Goal: Task Accomplishment & Management: Use online tool/utility

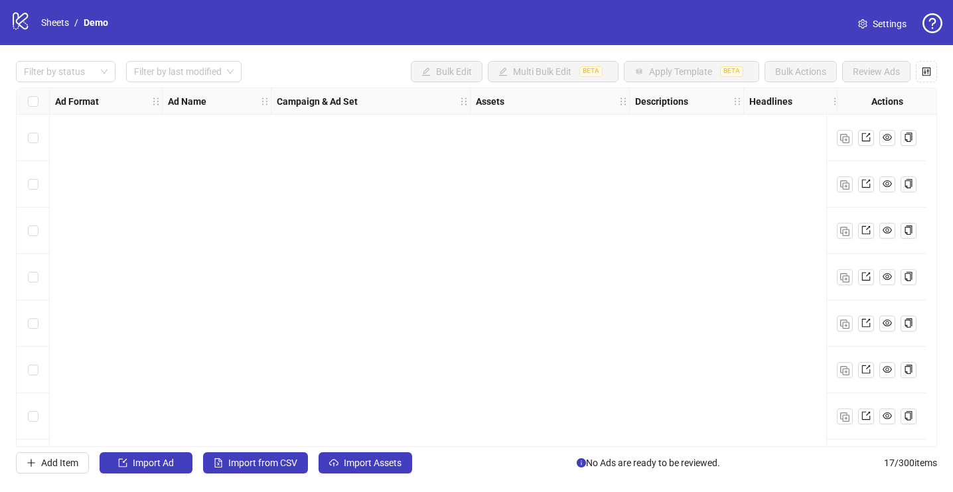
click at [49, 23] on link "Sheets" at bounding box center [54, 22] width 33 height 15
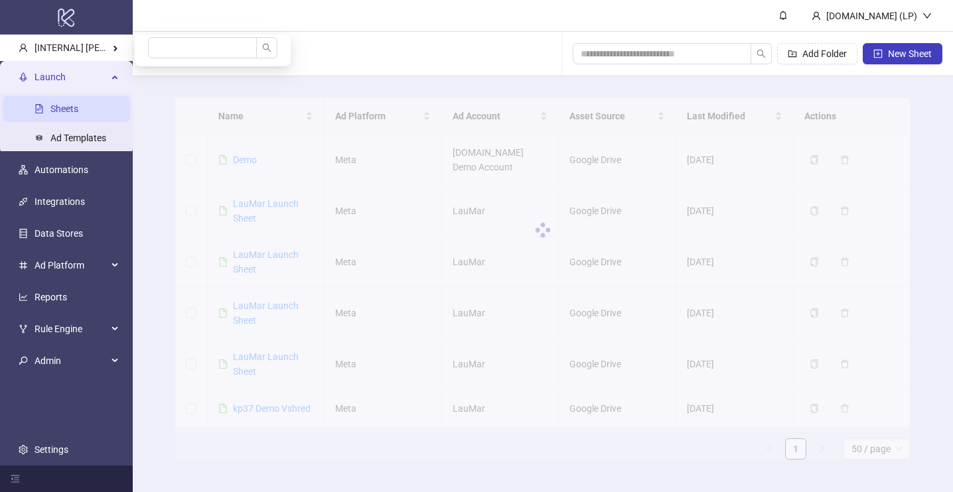
click at [190, 36] on Kitchn-popup at bounding box center [213, 51] width 156 height 32
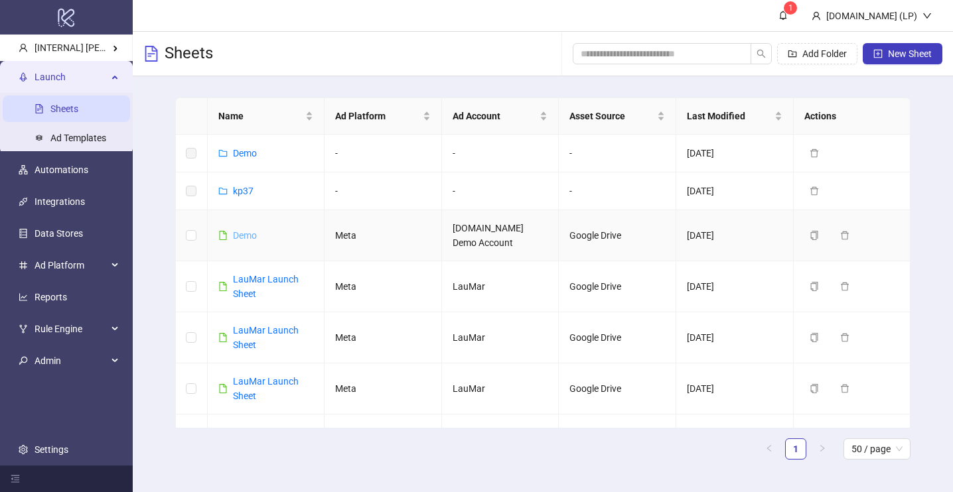
click at [246, 234] on link "Demo" at bounding box center [245, 235] width 24 height 11
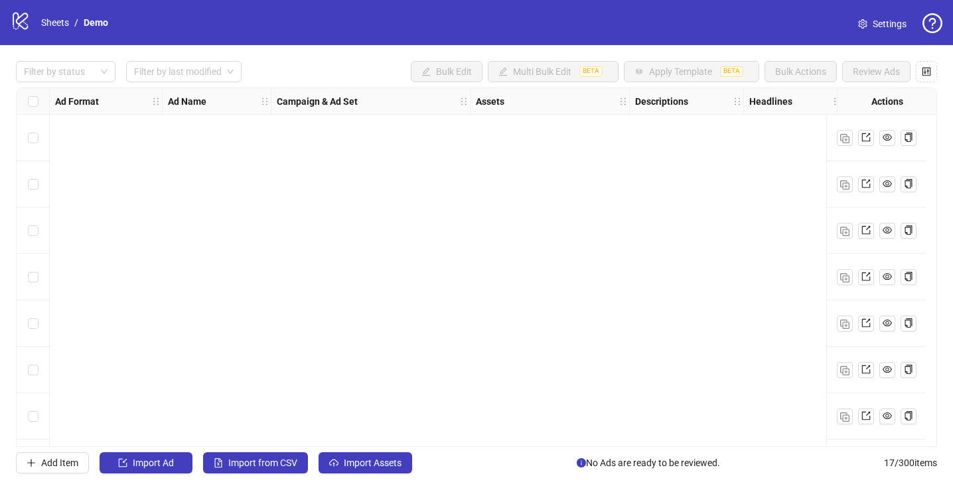
scroll to position [463, 0]
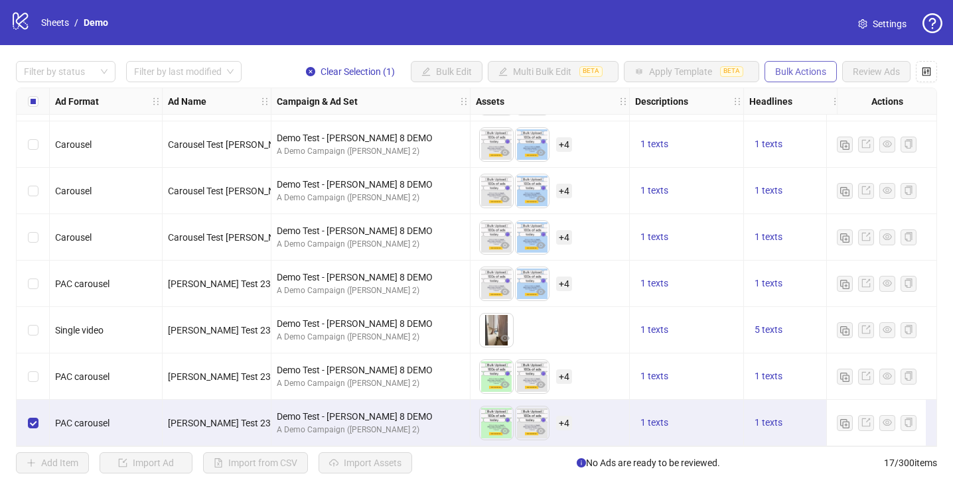
click at [780, 76] on span "Bulk Actions" at bounding box center [800, 71] width 51 height 11
click at [890, 31] on link "Settings" at bounding box center [882, 23] width 70 height 21
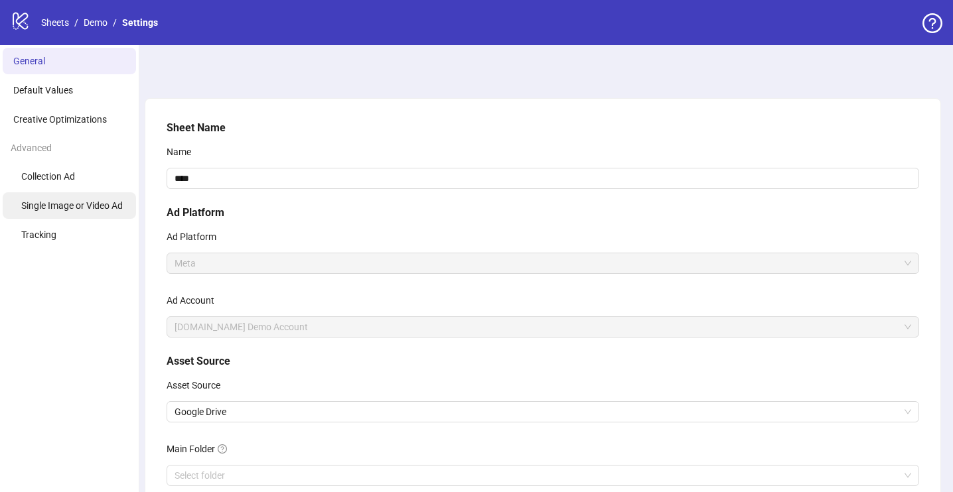
click at [55, 205] on span "Single Image or Video Ad" at bounding box center [72, 205] width 102 height 11
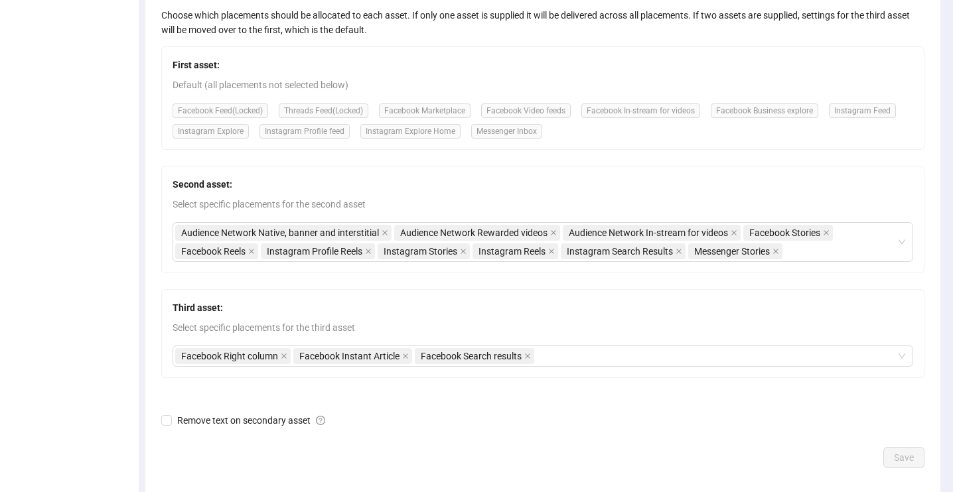
scroll to position [248, 0]
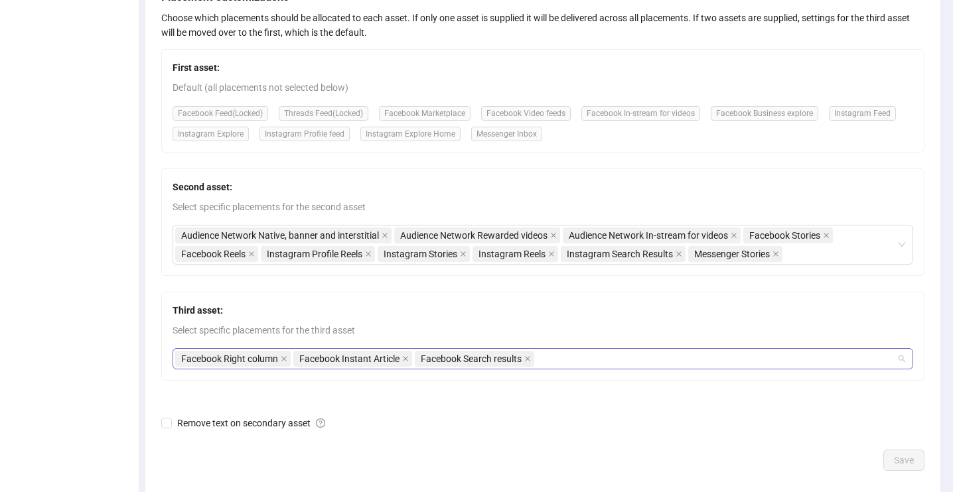
click at [571, 352] on div "Facebook Right column Facebook Instant Article Facebook Search results" at bounding box center [535, 359] width 721 height 19
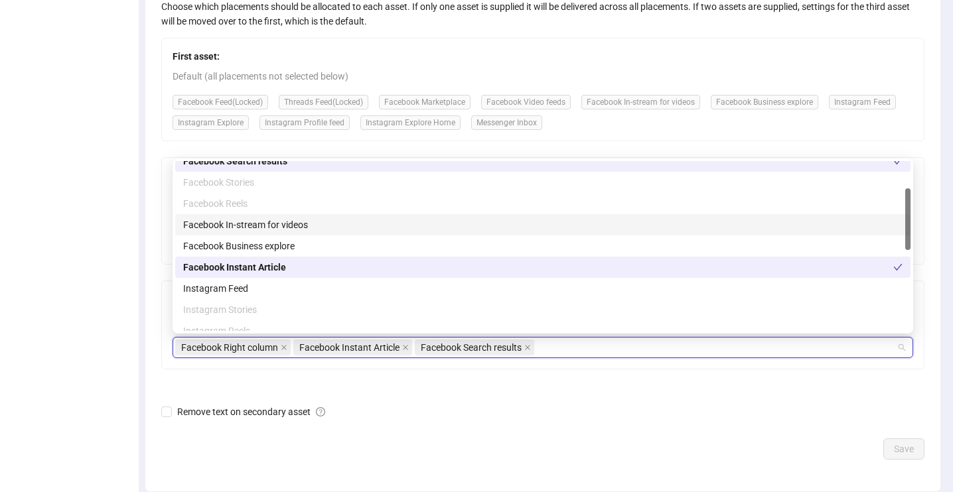
scroll to position [84, 0]
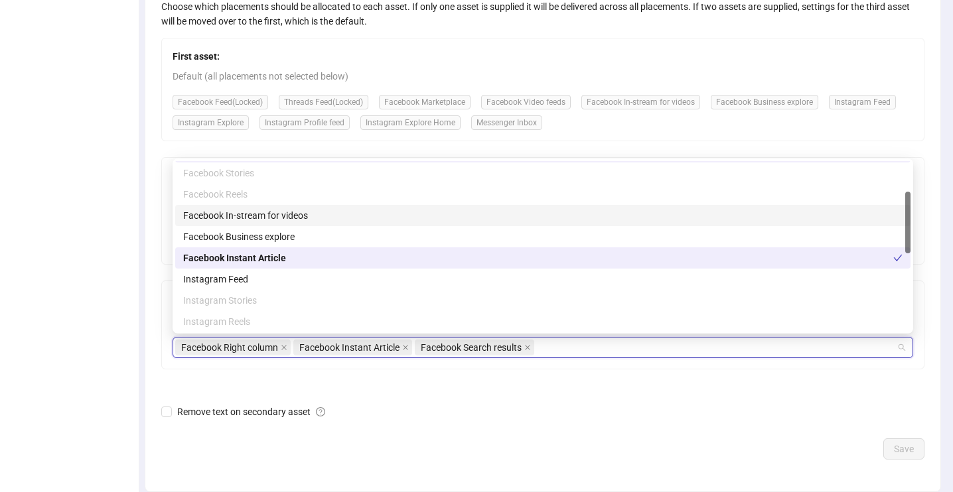
click at [398, 186] on div "Facebook Reels" at bounding box center [542, 194] width 735 height 21
click at [398, 172] on div "Facebook Stories" at bounding box center [542, 173] width 719 height 15
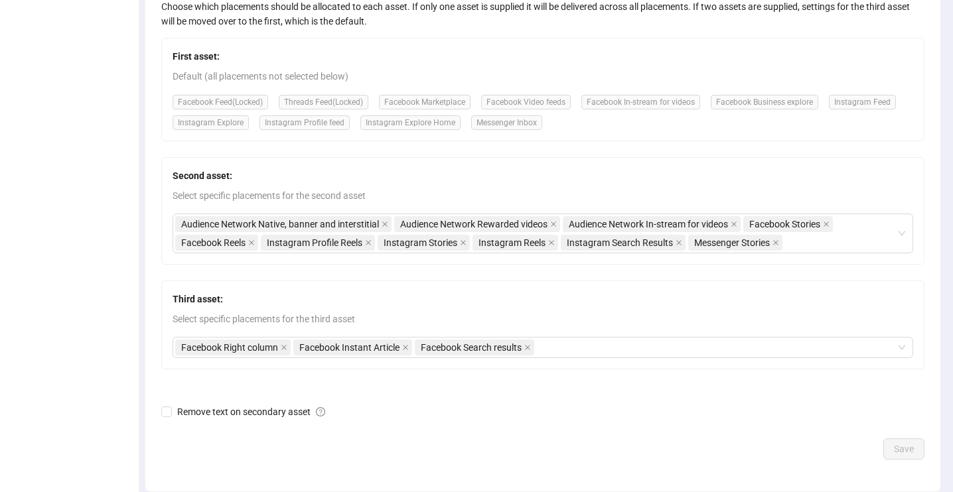
click at [87, 240] on ul "General Default Values Creative Optimizations Advanced Collection Ad Single Ima…" at bounding box center [69, 165] width 139 height 759
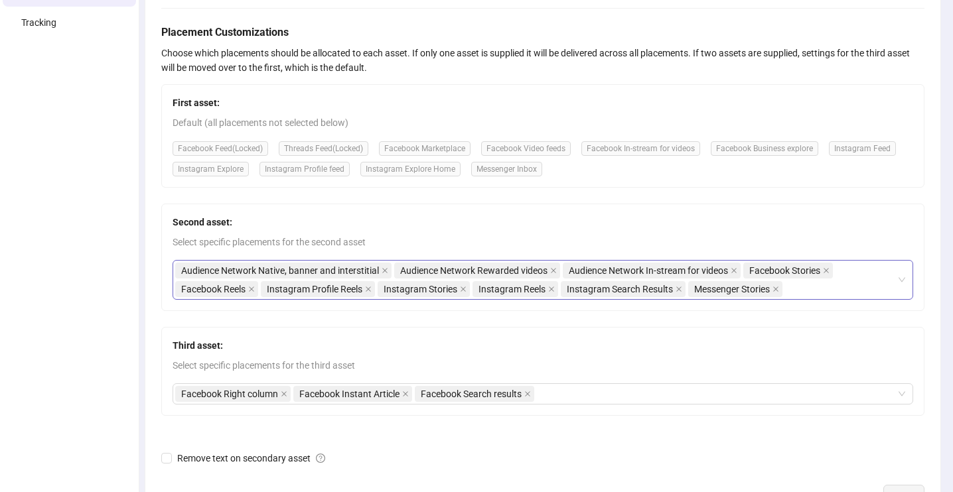
scroll to position [209, 0]
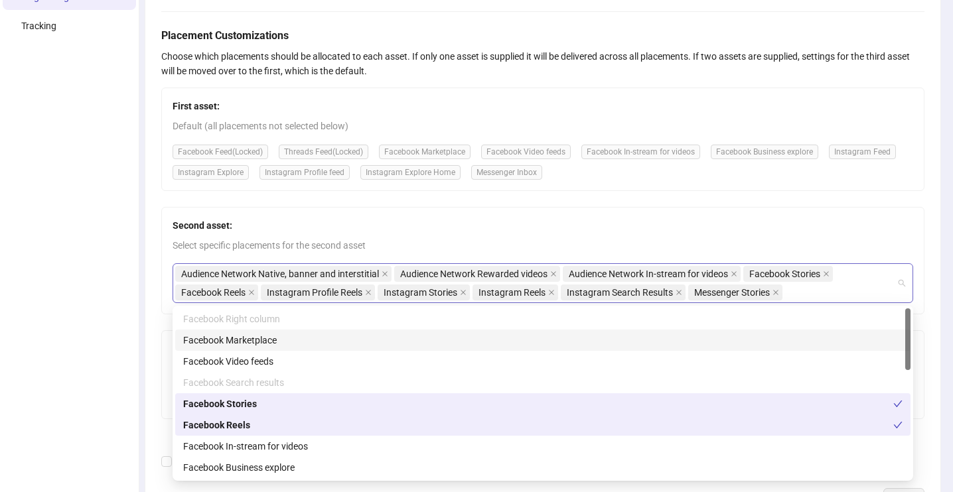
click at [898, 290] on div "Audience Network Native, banner and interstitial Audience Network Rewarded vide…" at bounding box center [543, 283] width 741 height 40
click at [850, 281] on div "Audience Network Native, banner and interstitial Audience Network Rewarded vide…" at bounding box center [535, 283] width 721 height 37
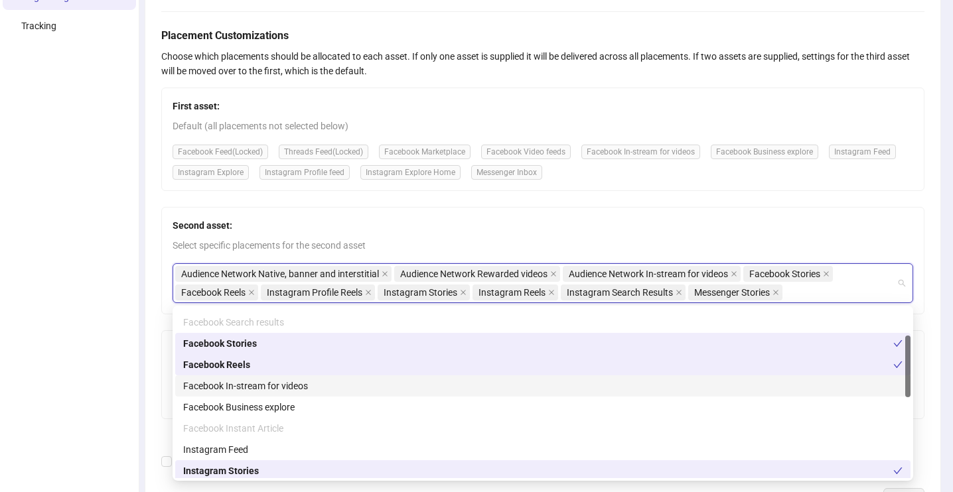
scroll to position [79, 0]
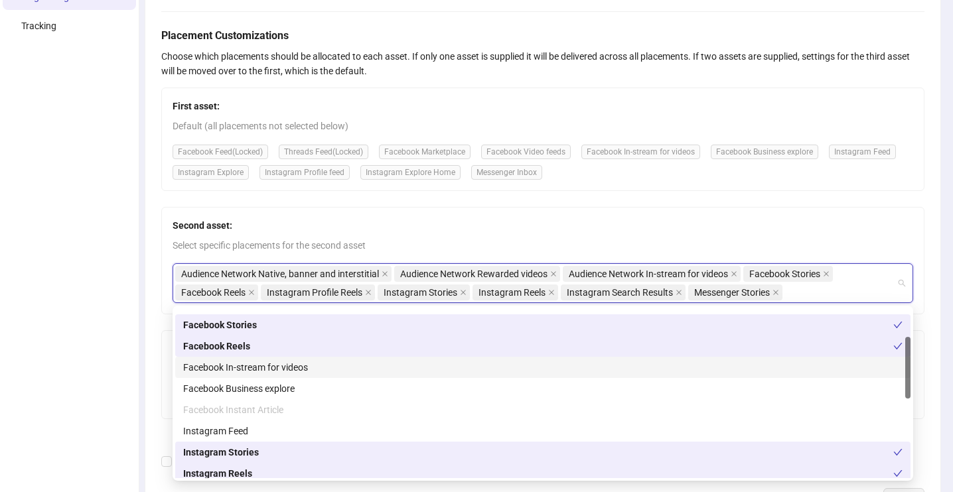
click at [337, 376] on div "Facebook In-stream for videos" at bounding box center [542, 367] width 735 height 21
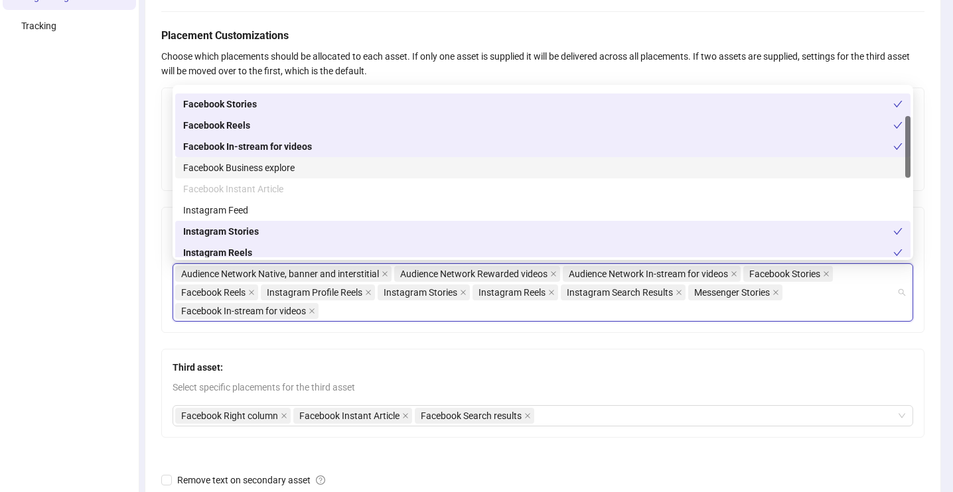
click at [297, 167] on div "Facebook Business explore" at bounding box center [542, 168] width 719 height 15
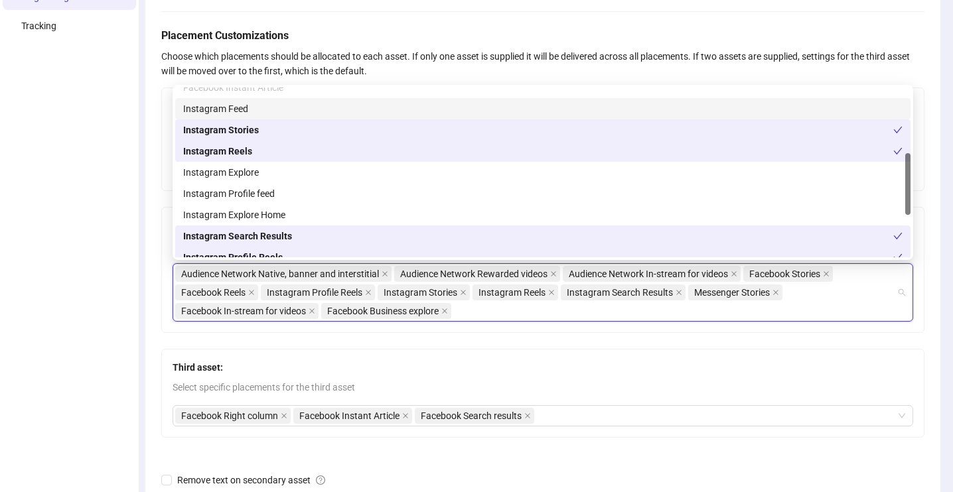
scroll to position [182, 0]
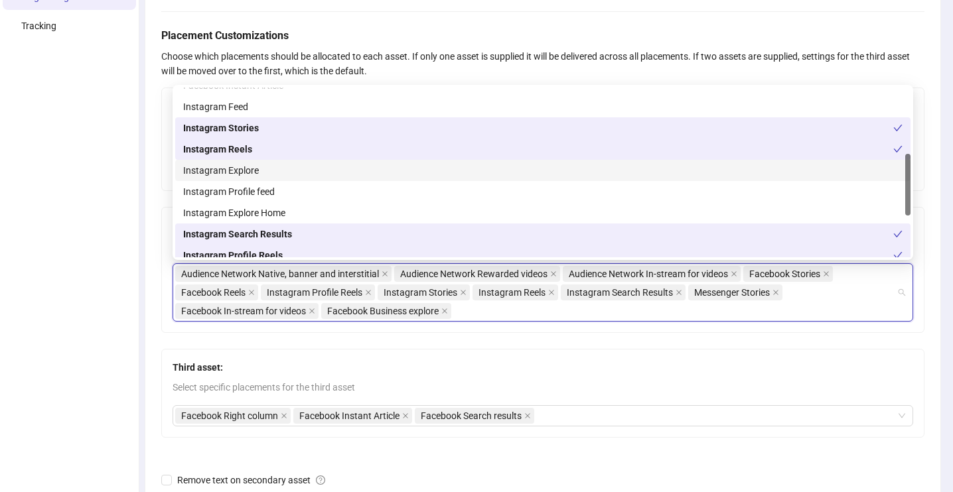
click at [275, 172] on div "Instagram Explore" at bounding box center [542, 170] width 719 height 15
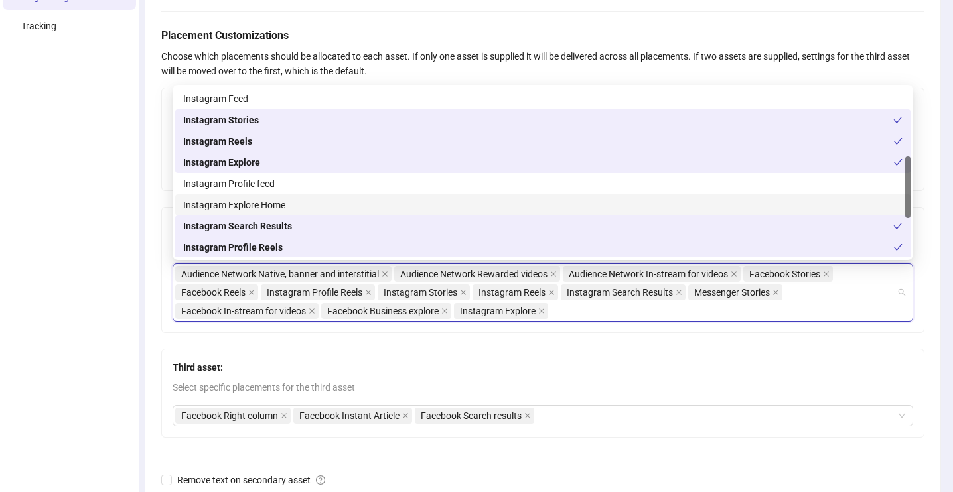
click at [263, 202] on div "Instagram Explore Home" at bounding box center [542, 205] width 719 height 15
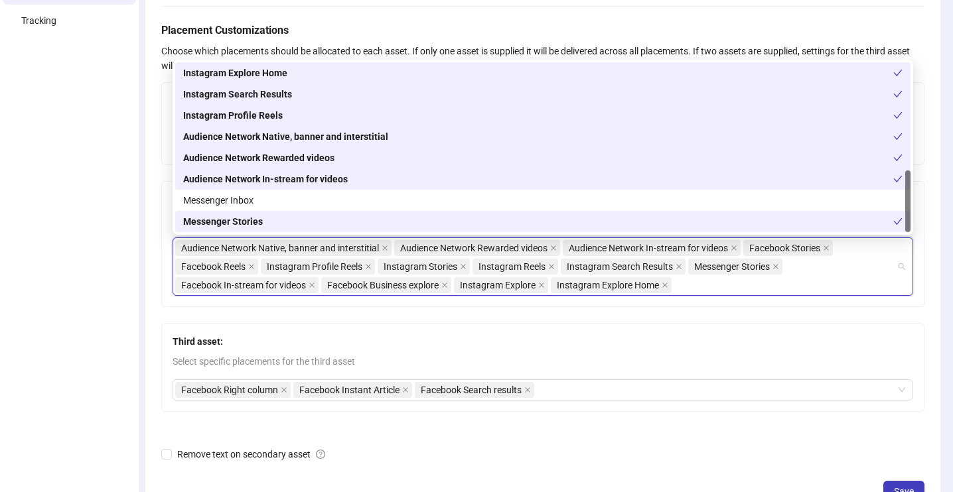
scroll to position [215, 0]
click at [250, 204] on div "Messenger Inbox" at bounding box center [542, 199] width 719 height 15
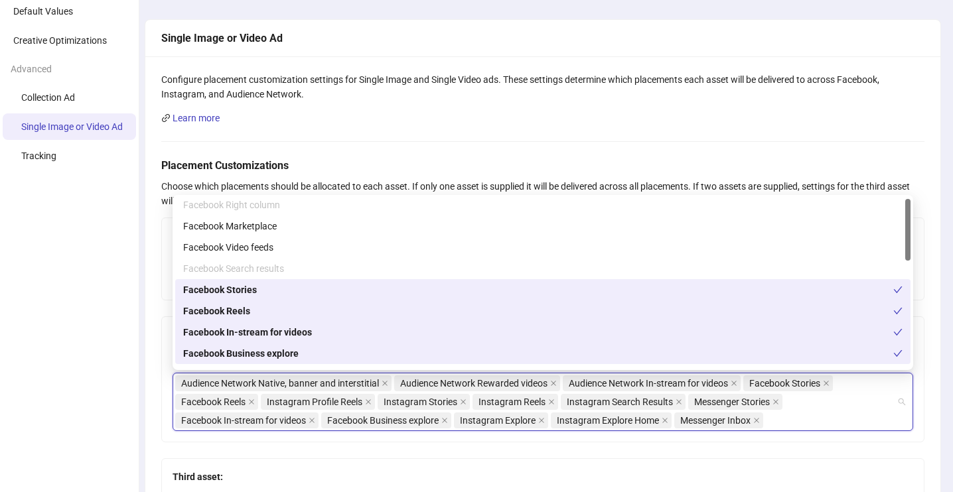
scroll to position [0, 0]
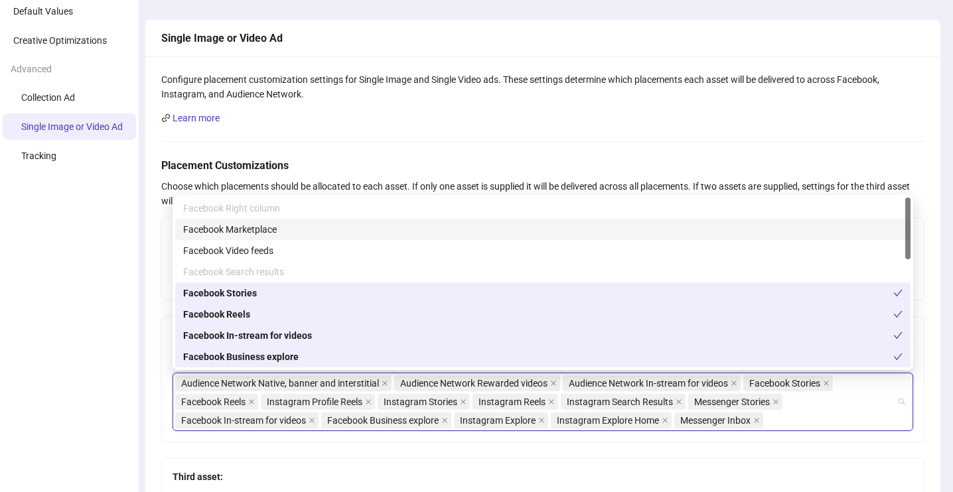
click at [251, 227] on div "Facebook Marketplace" at bounding box center [542, 229] width 719 height 15
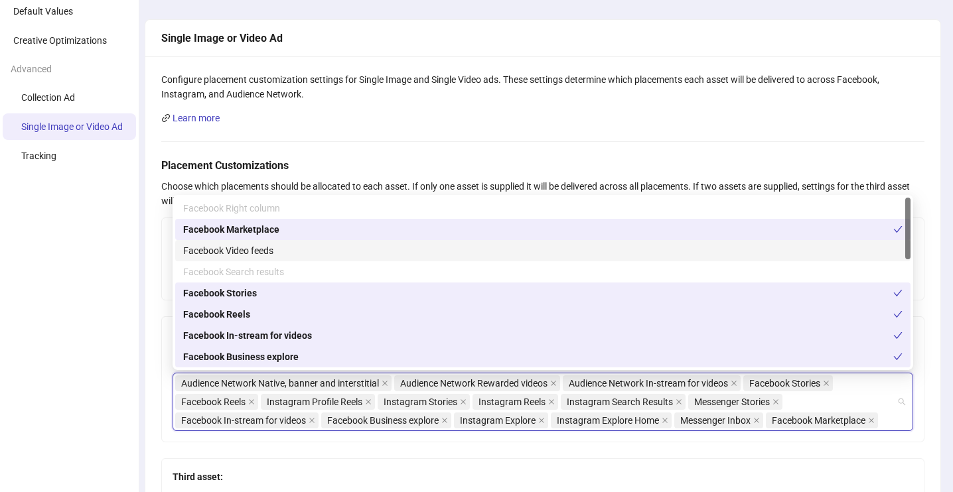
click at [249, 242] on div "Facebook Video feeds" at bounding box center [542, 250] width 735 height 21
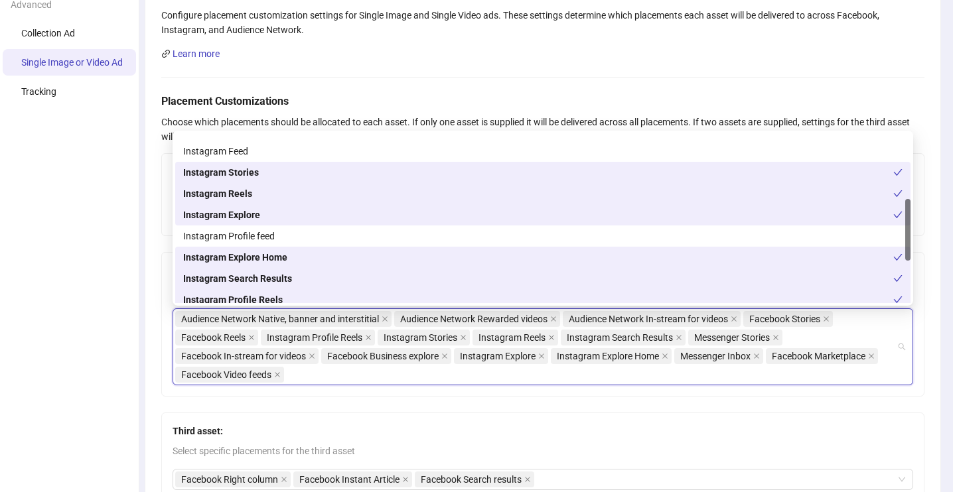
scroll to position [178, 0]
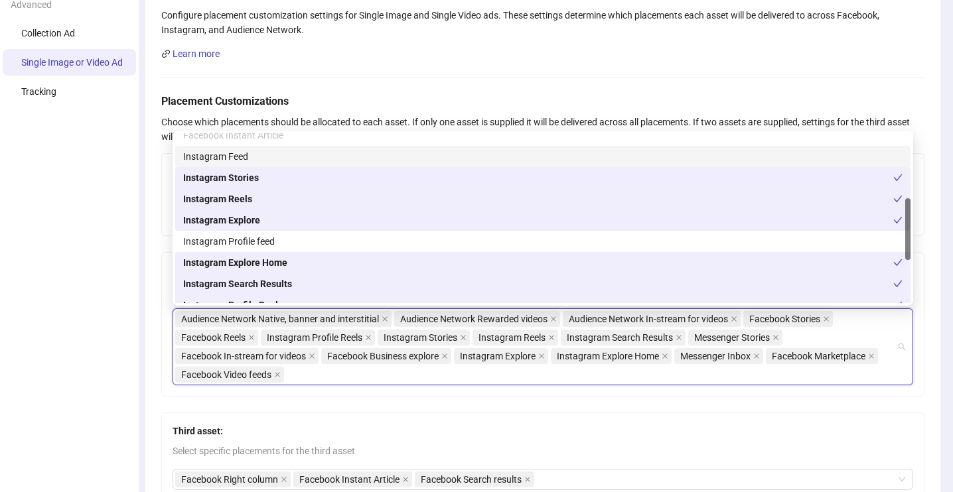
click at [328, 54] on div "Learn more" at bounding box center [542, 53] width 763 height 15
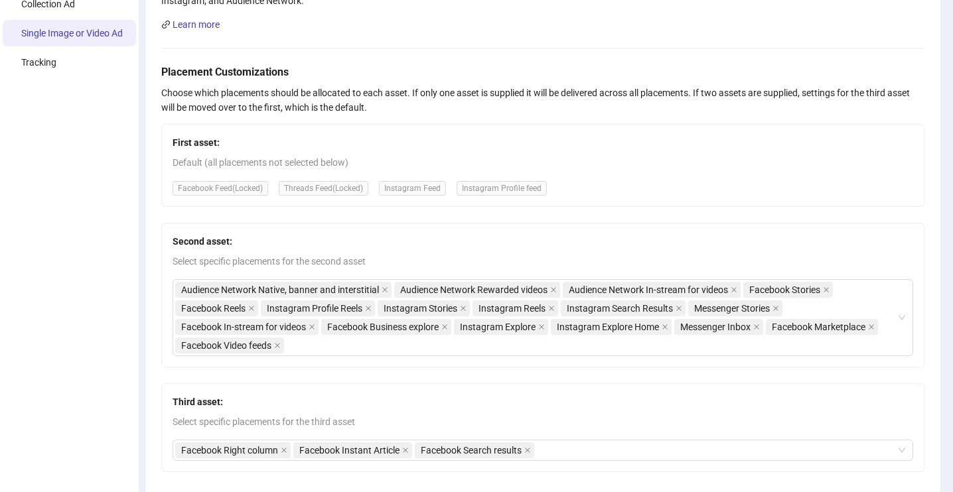
scroll to position [173, 0]
click at [550, 307] on icon "close" at bounding box center [551, 307] width 5 height 5
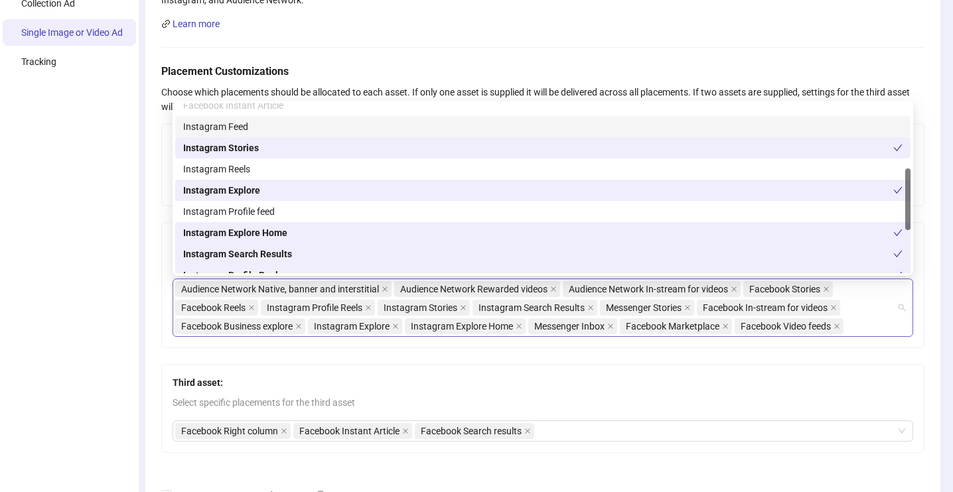
click at [863, 307] on div "Audience Network Native, banner and interstitial Audience Network Rewarded vide…" at bounding box center [535, 308] width 721 height 56
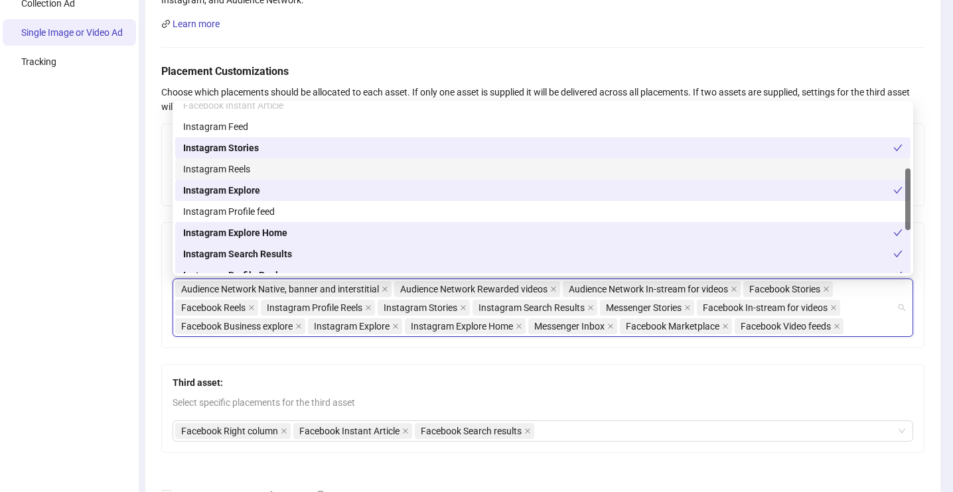
drag, startPoint x: 227, startPoint y: 153, endPoint x: 232, endPoint y: 163, distance: 11.3
click at [232, 163] on div "Facebook Instant Article Instagram Feed Instagram Stories Instagram Reels Insta…" at bounding box center [542, 201] width 735 height 212
click at [232, 163] on div "Instagram Reels" at bounding box center [542, 169] width 719 height 15
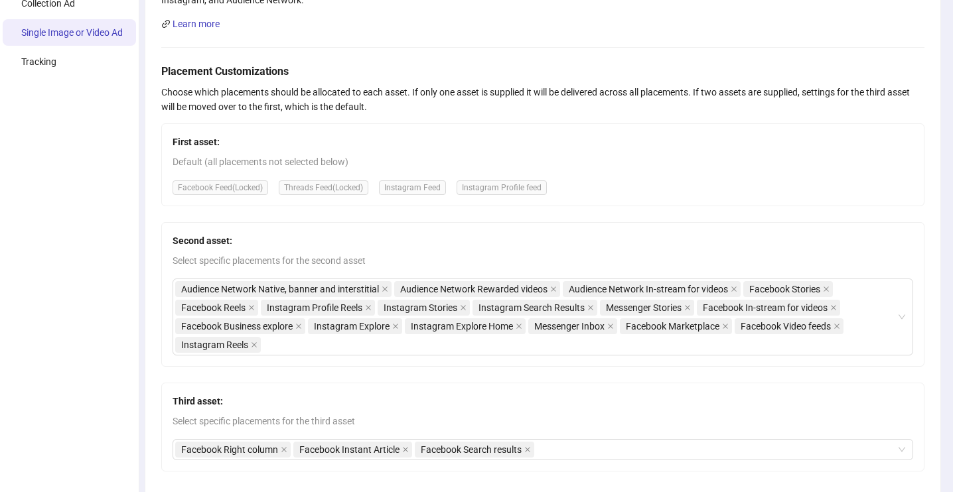
click at [128, 255] on ul "General Default Values Creative Optimizations Advanced Collection Ad Single Ima…" at bounding box center [69, 260] width 139 height 776
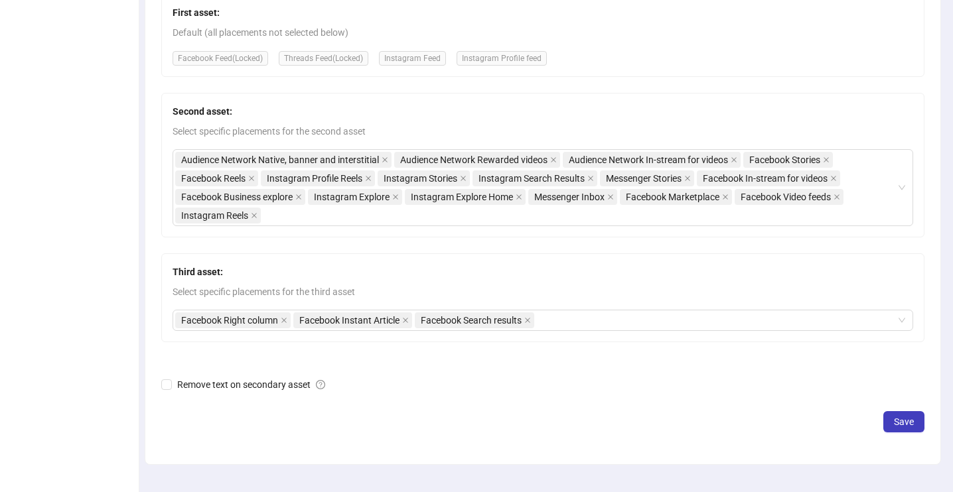
scroll to position [328, 0]
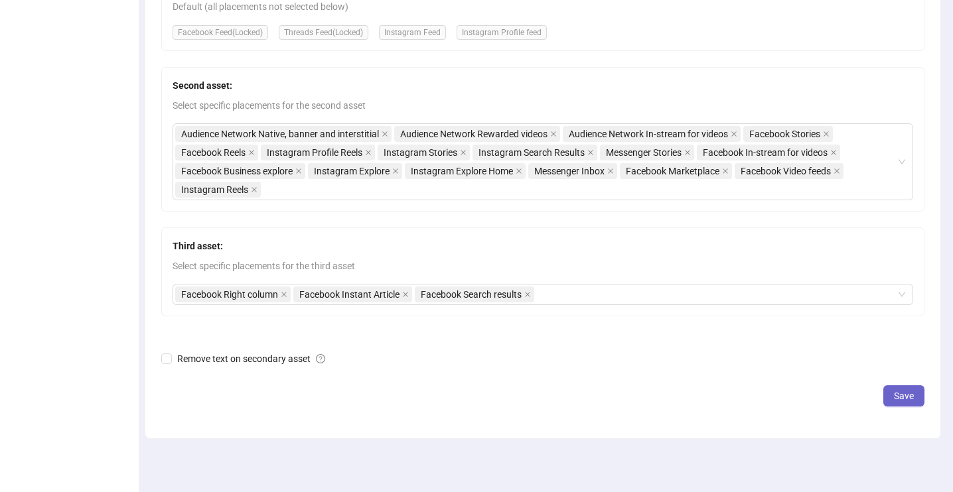
click at [918, 390] on button "Save" at bounding box center [903, 396] width 41 height 21
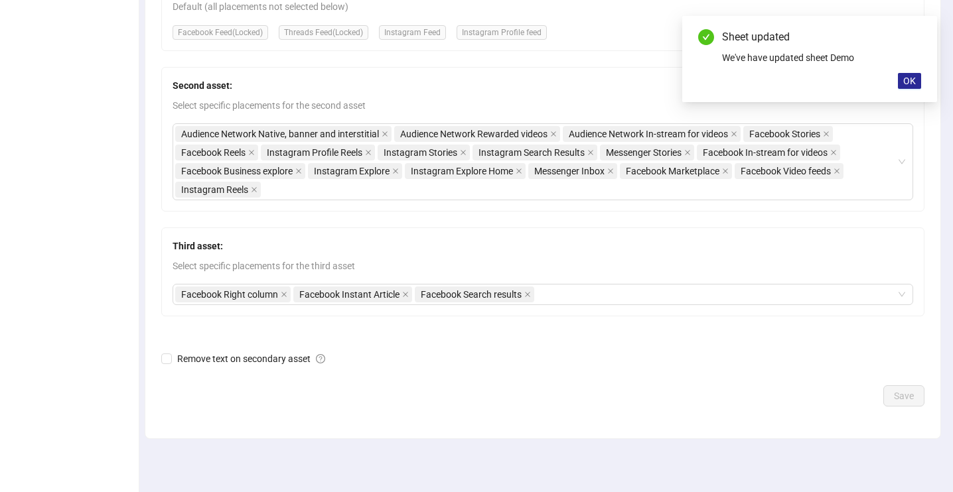
click at [910, 81] on span "OK" at bounding box center [909, 81] width 13 height 11
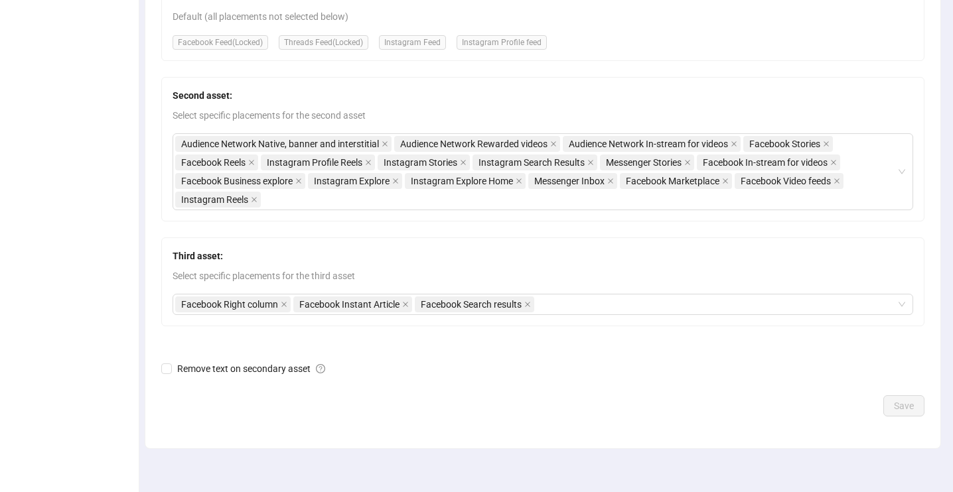
scroll to position [317, 0]
click at [340, 74] on div "First asset: Default (all placements not selected below) Facebook Feed (Locked)…" at bounding box center [542, 153] width 763 height 348
click at [839, 184] on icon "close" at bounding box center [836, 182] width 5 height 5
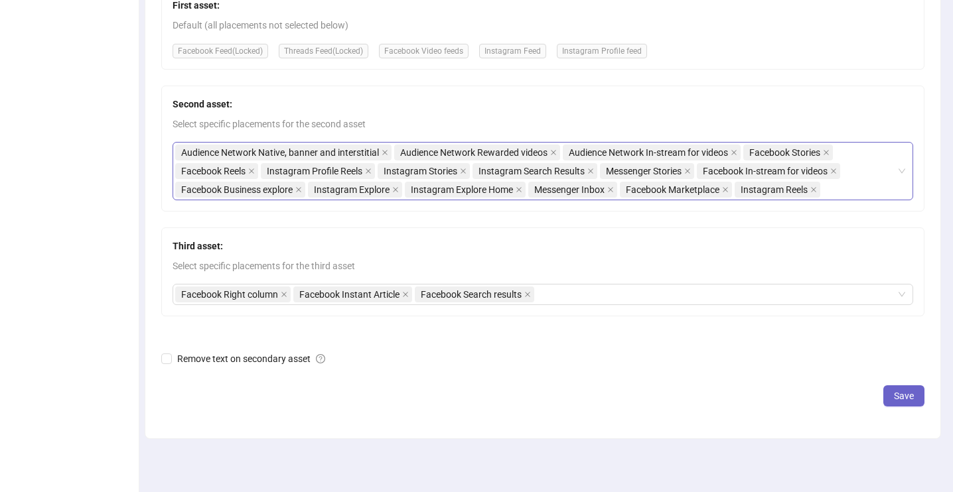
click at [903, 391] on span "Save" at bounding box center [904, 396] width 20 height 11
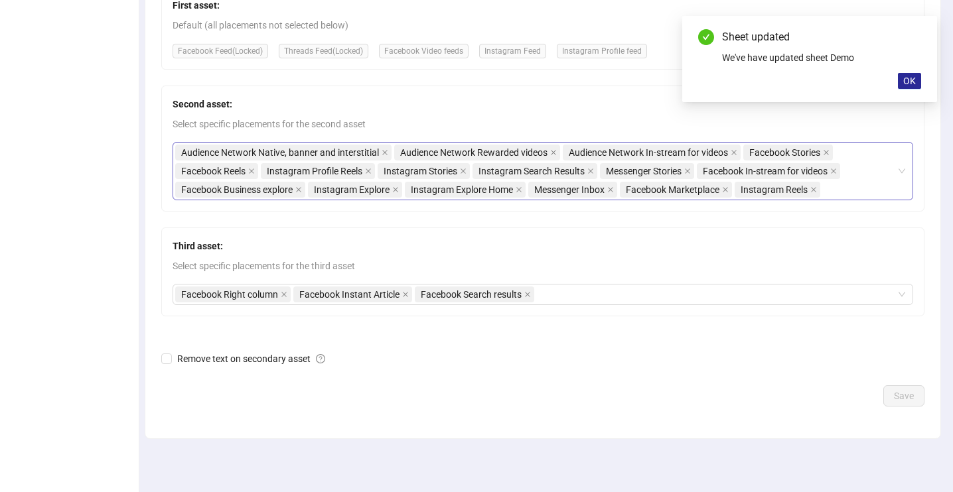
click at [911, 74] on button "OK" at bounding box center [909, 81] width 23 height 16
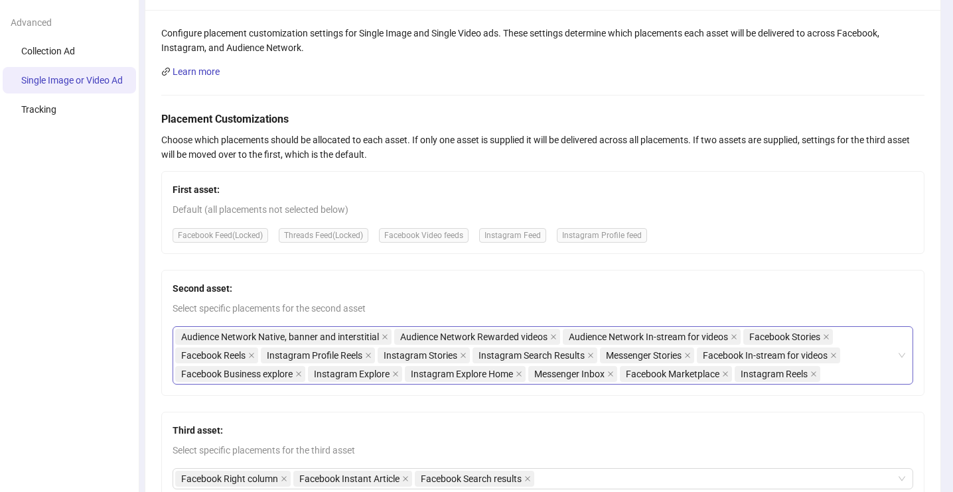
scroll to position [0, 0]
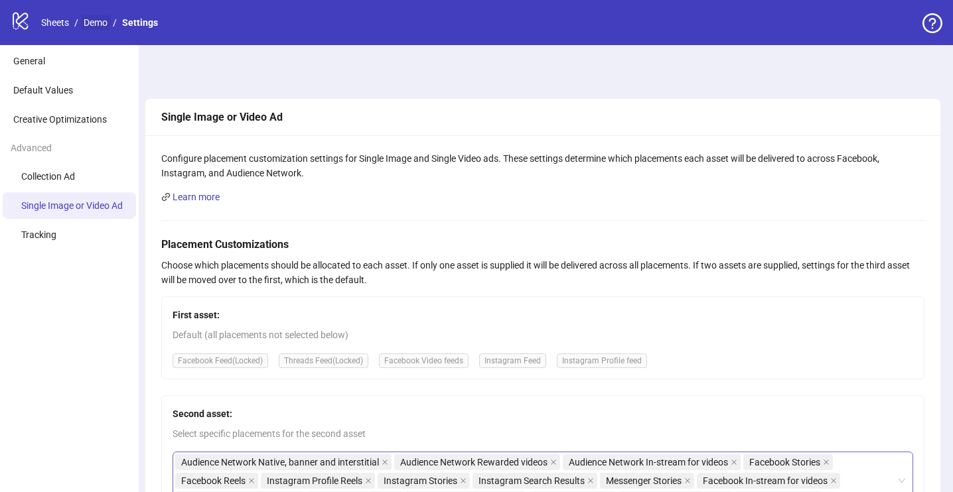
click at [94, 15] on link "Demo" at bounding box center [95, 22] width 29 height 15
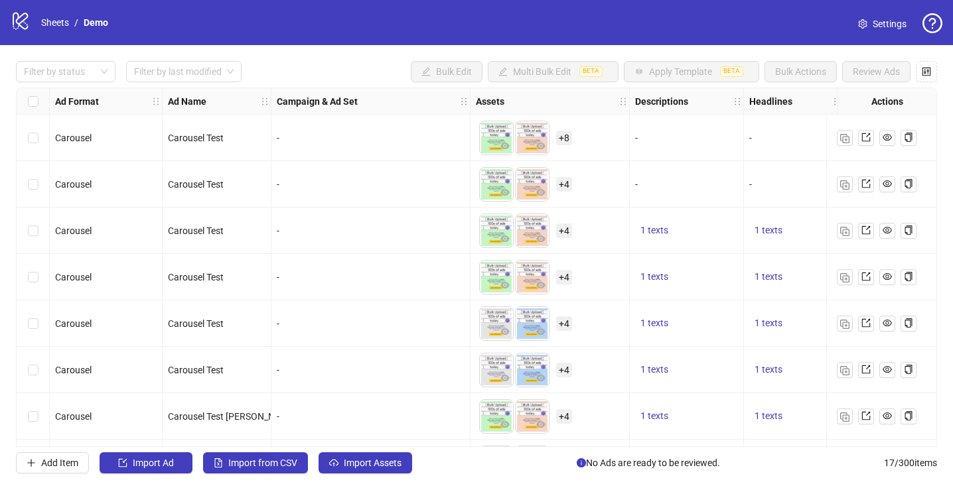
scroll to position [463, 0]
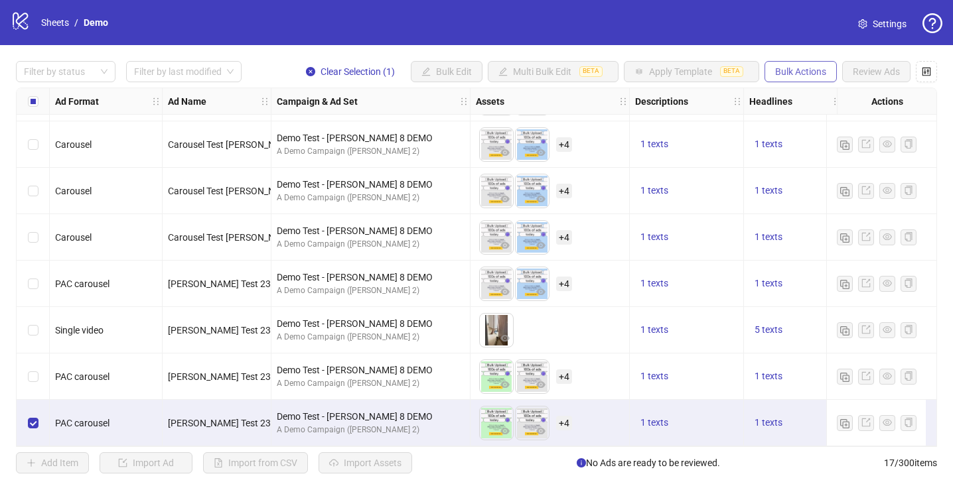
click at [781, 73] on span "Bulk Actions" at bounding box center [800, 71] width 51 height 11
click at [801, 124] on span "Duplicate" at bounding box center [819, 120] width 91 height 15
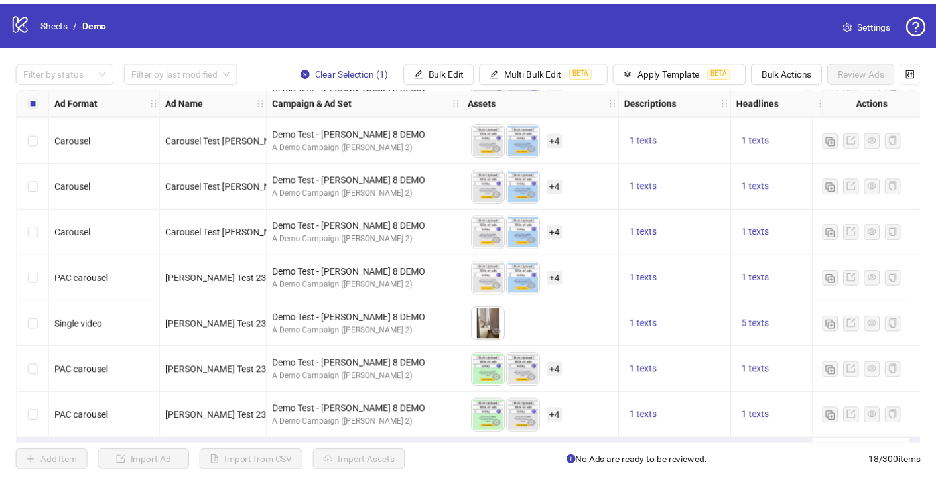
scroll to position [510, 0]
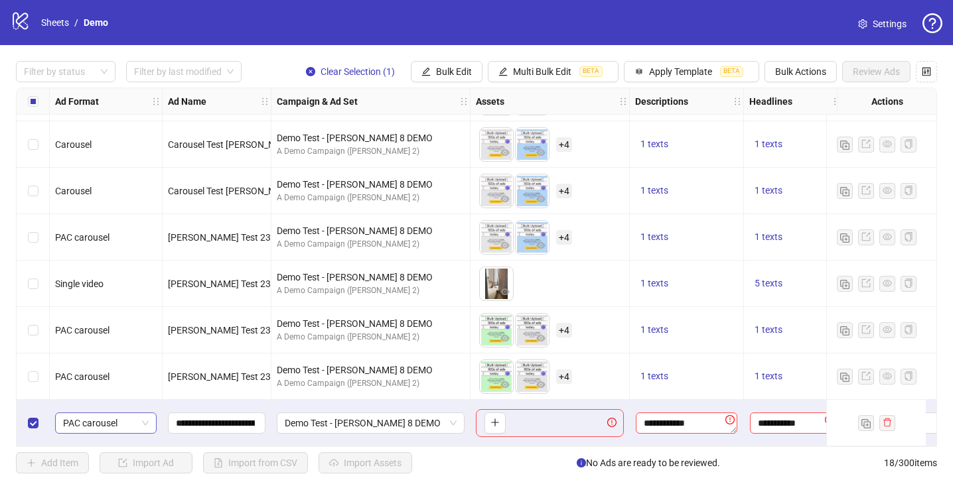
click at [124, 413] on span "PAC carousel" at bounding box center [106, 423] width 86 height 20
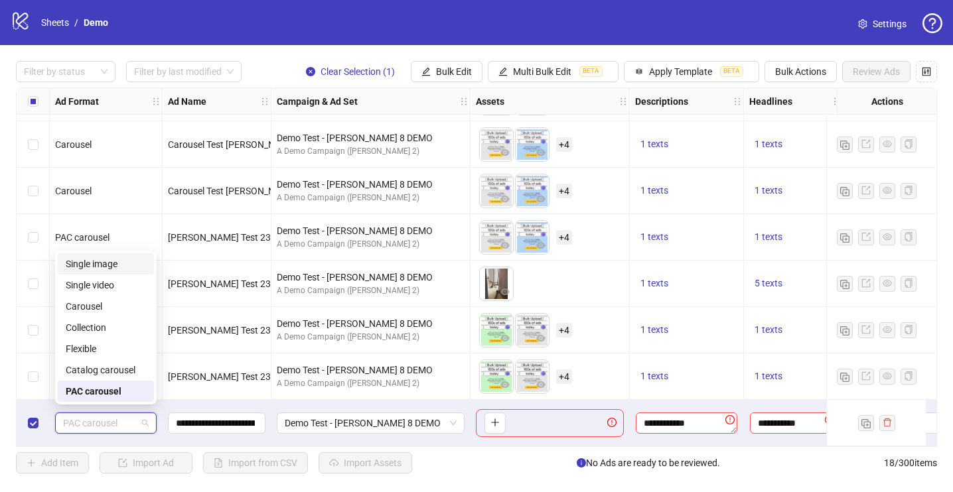
click at [92, 263] on div "Single image" at bounding box center [106, 264] width 80 height 15
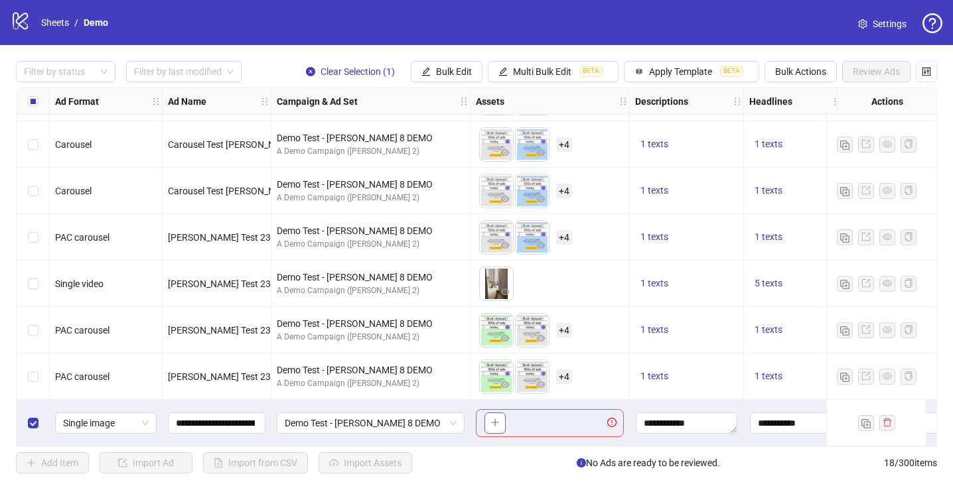
click at [496, 425] on button "button" at bounding box center [494, 423] width 21 height 21
click at [495, 418] on icon "plus" at bounding box center [494, 422] width 9 height 9
click at [496, 418] on icon "plus" at bounding box center [494, 422] width 9 height 9
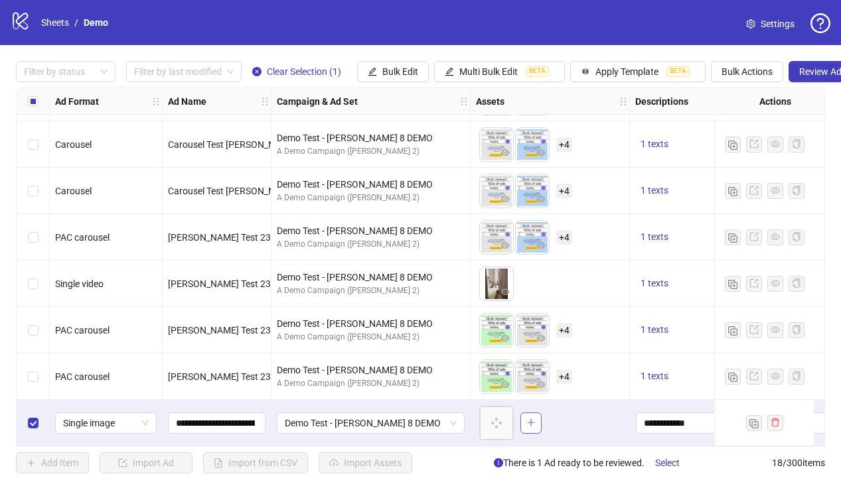
click at [535, 415] on button "button" at bounding box center [530, 423] width 21 height 21
click at [565, 423] on icon "plus" at bounding box center [566, 423] width 7 height 1
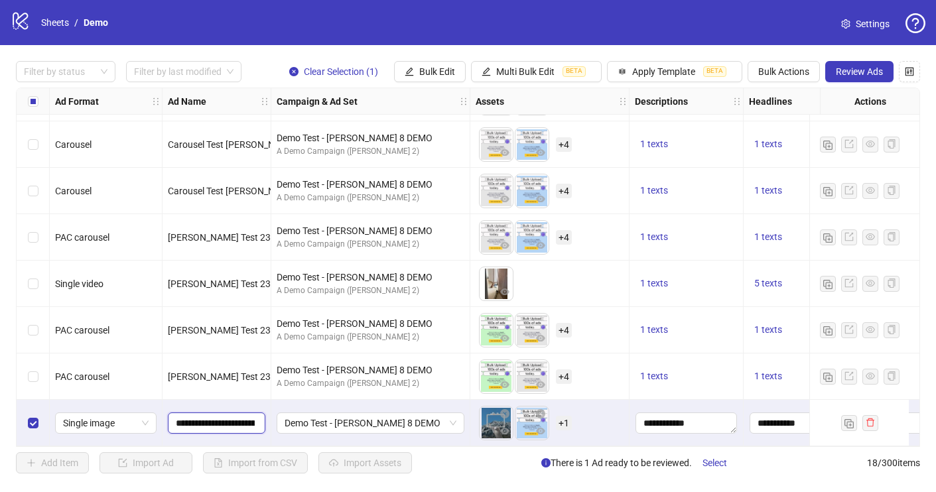
click at [229, 416] on input "**********" at bounding box center [215, 423] width 79 height 15
click at [231, 416] on input "**********" at bounding box center [215, 423] width 79 height 15
type input "**********"
click at [248, 429] on div "**********" at bounding box center [217, 423] width 109 height 46
click at [834, 74] on button "Review Ads" at bounding box center [859, 71] width 68 height 21
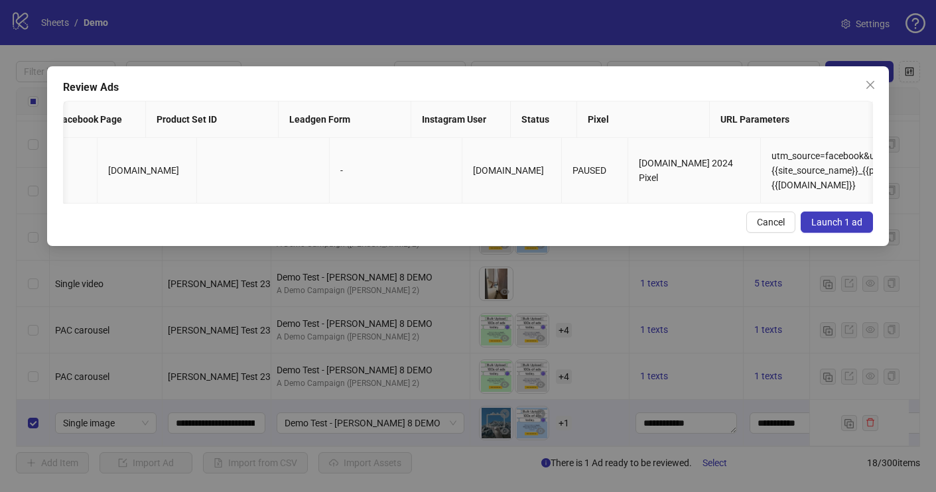
scroll to position [0, 0]
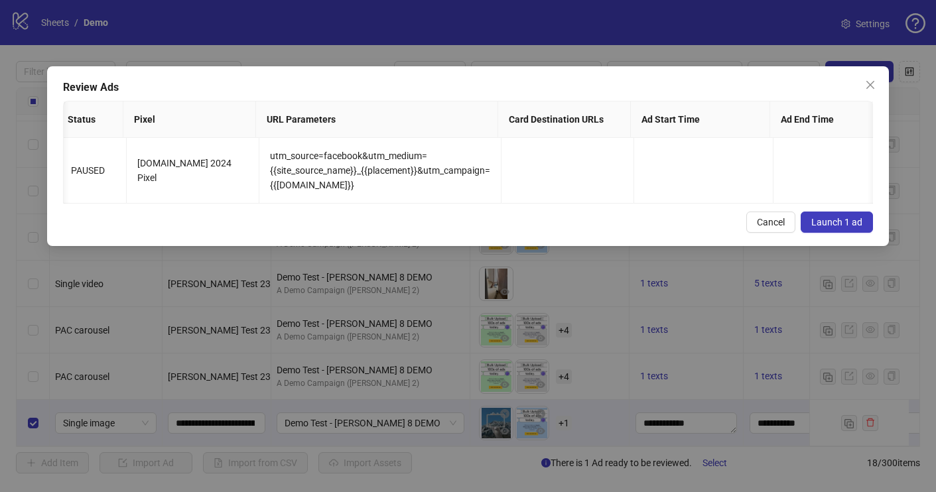
click at [825, 218] on span "Launch 1 ad" at bounding box center [837, 222] width 51 height 11
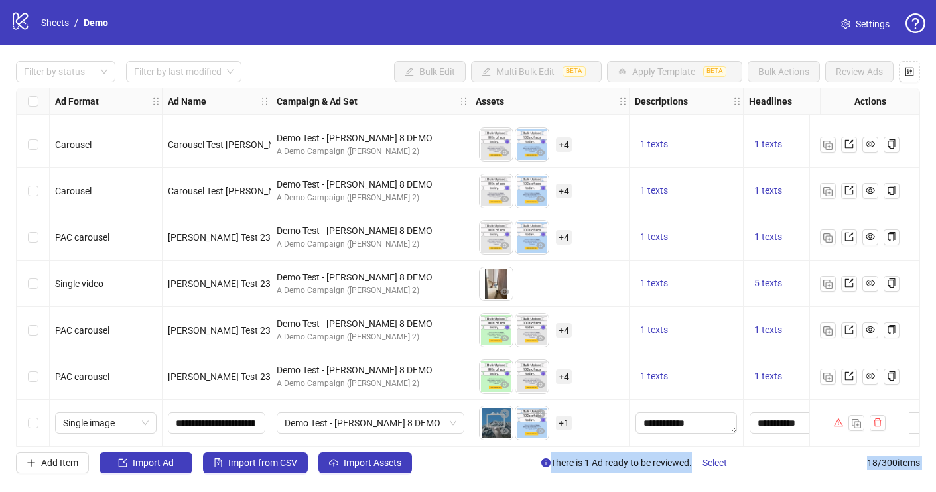
drag, startPoint x: 838, startPoint y: 391, endPoint x: 823, endPoint y: 415, distance: 28.3
click at [820, 415] on body "logo/logo-mobile Sheets / Demo Settings Filter by status Filter by last modifie…" at bounding box center [468, 246] width 936 height 492
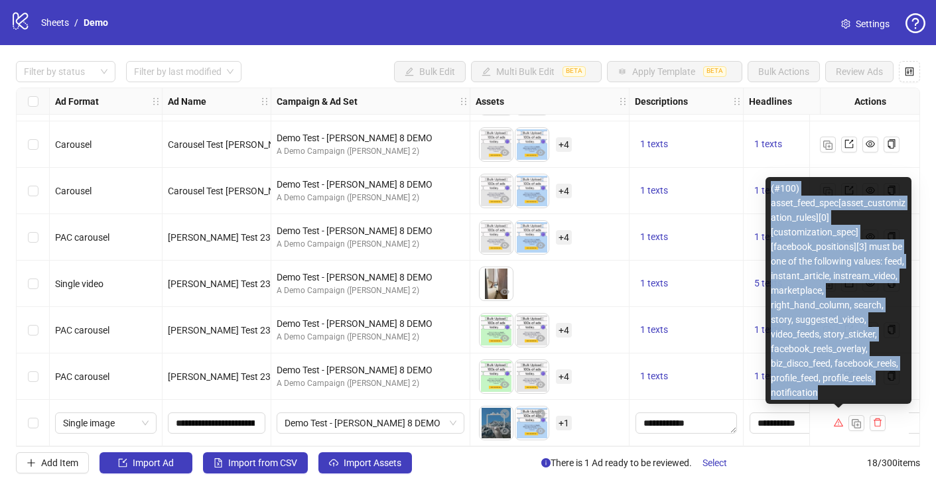
copy div "(#100) asset_feed_spec[asset_customization_rules][0][customization_spec][facebo…"
drag, startPoint x: 841, startPoint y: 397, endPoint x: 768, endPoint y: 195, distance: 214.5
click at [768, 195] on div "(#100) asset_feed_spec[asset_customization_rules][0][customization_spec][facebo…" at bounding box center [839, 290] width 146 height 227
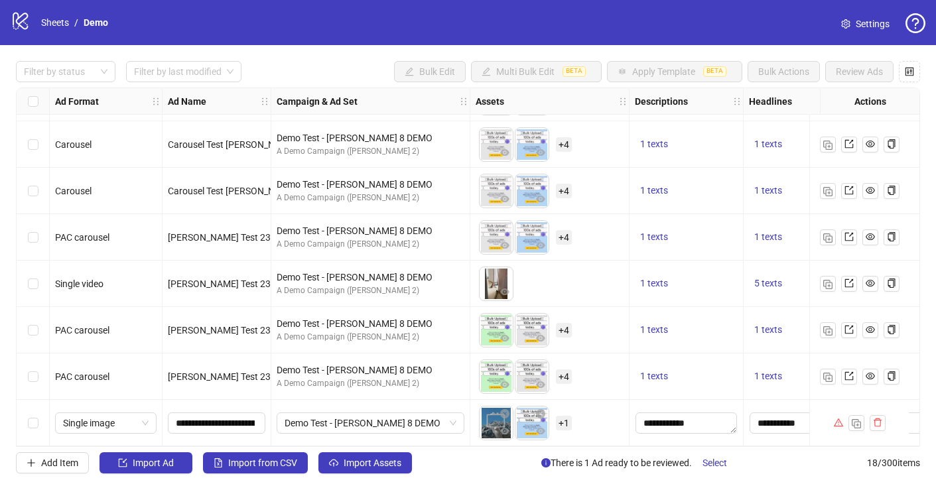
click at [579, 425] on div "To pick up a draggable item, press the space bar. While dragging, use the arrow…" at bounding box center [550, 423] width 148 height 41
click at [565, 421] on span "+ 1" at bounding box center [564, 423] width 16 height 15
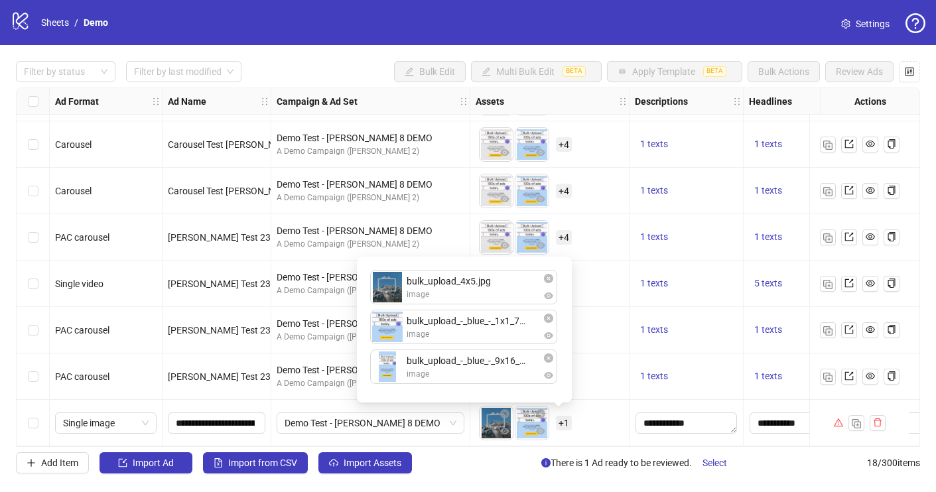
click at [869, 36] on div "logo/logo-mobile Sheets / Demo Settings" at bounding box center [468, 22] width 936 height 45
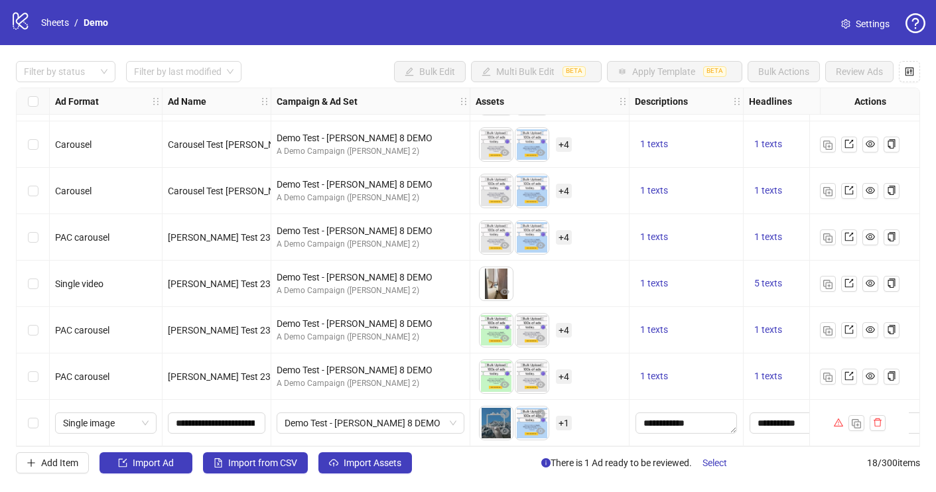
click at [864, 27] on span "Settings" at bounding box center [873, 24] width 34 height 15
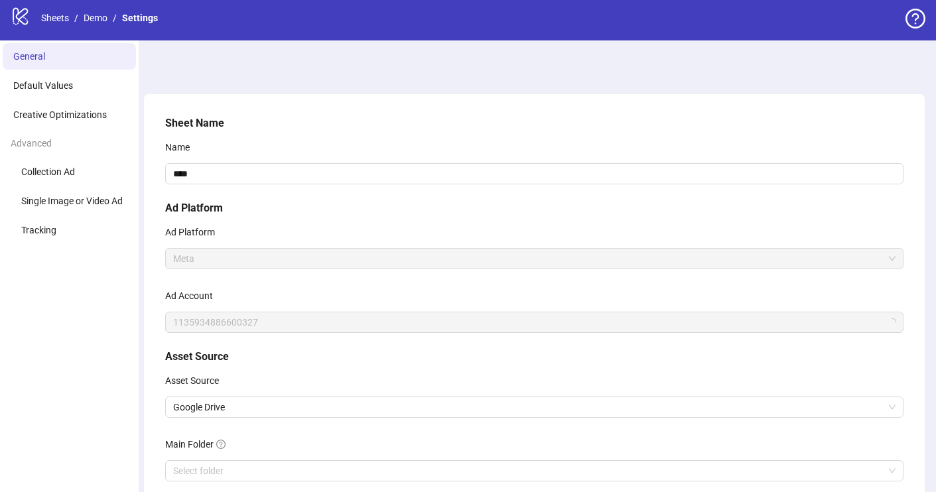
scroll to position [122, 0]
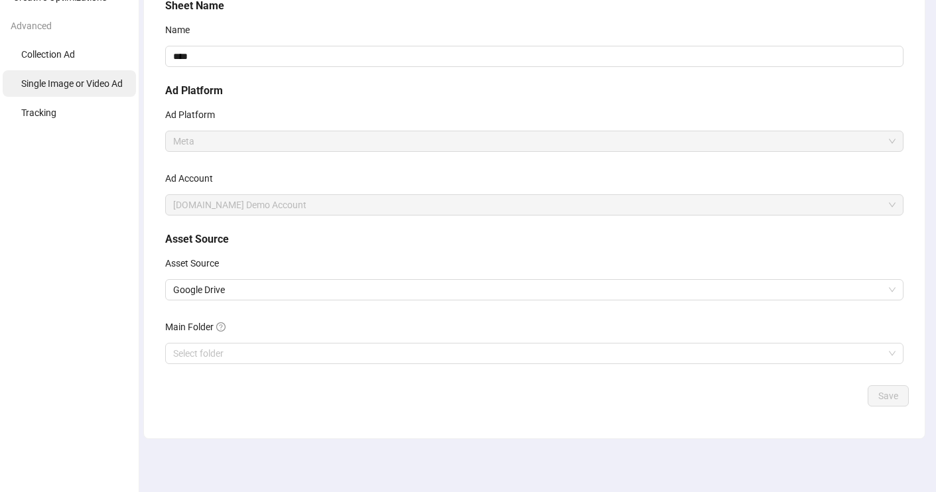
click at [94, 88] on span "Single Image or Video Ad" at bounding box center [72, 83] width 102 height 11
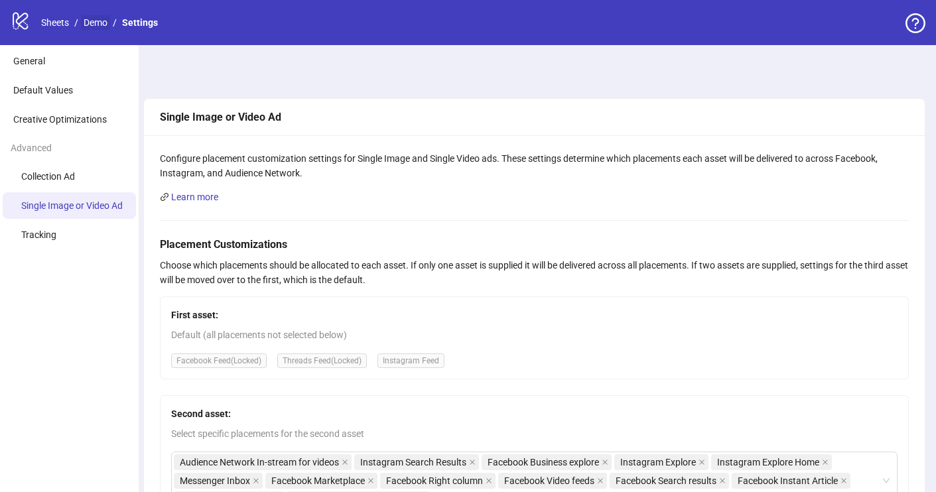
click at [96, 17] on link "Demo" at bounding box center [95, 22] width 29 height 15
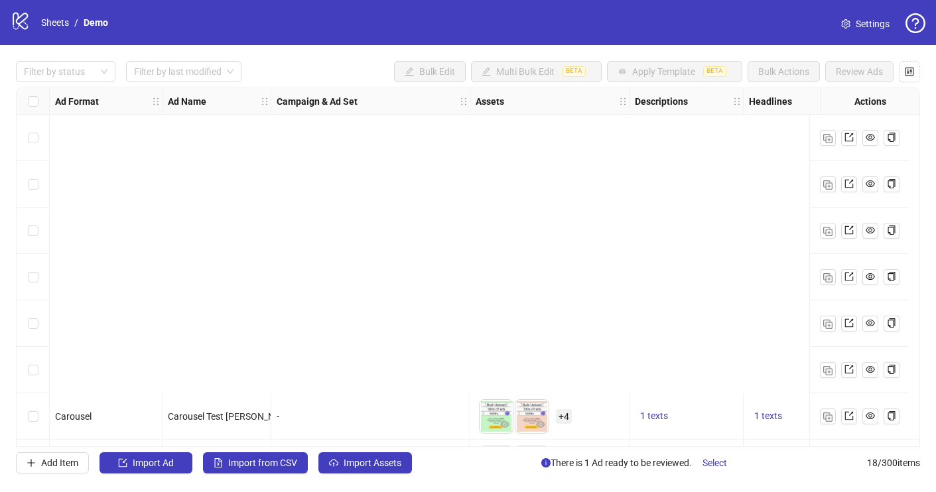
scroll to position [510, 0]
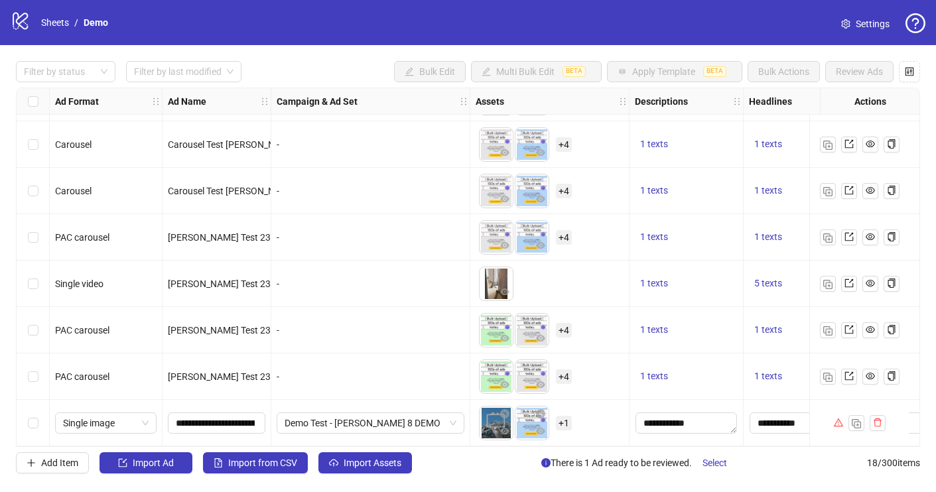
click at [859, 31] on link "Settings" at bounding box center [866, 23] width 70 height 21
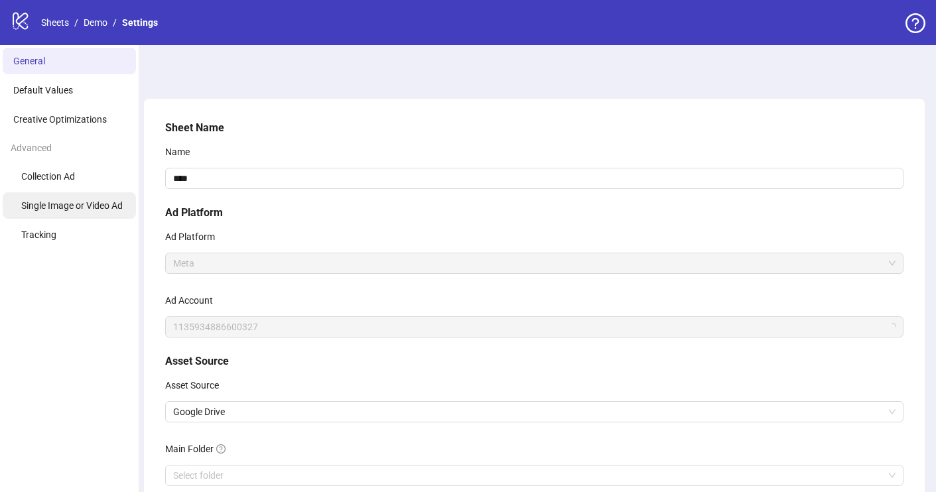
click at [68, 193] on li "Single Image or Video Ad" at bounding box center [69, 205] width 133 height 27
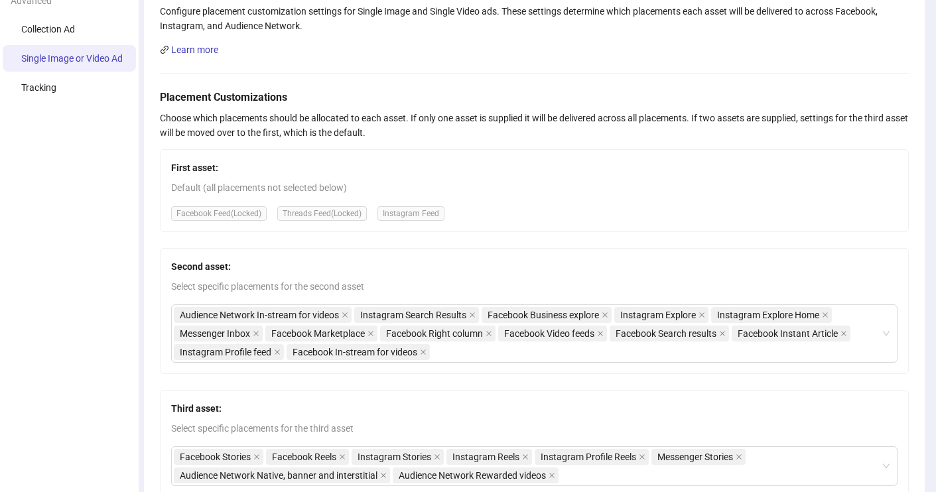
scroll to position [171, 0]
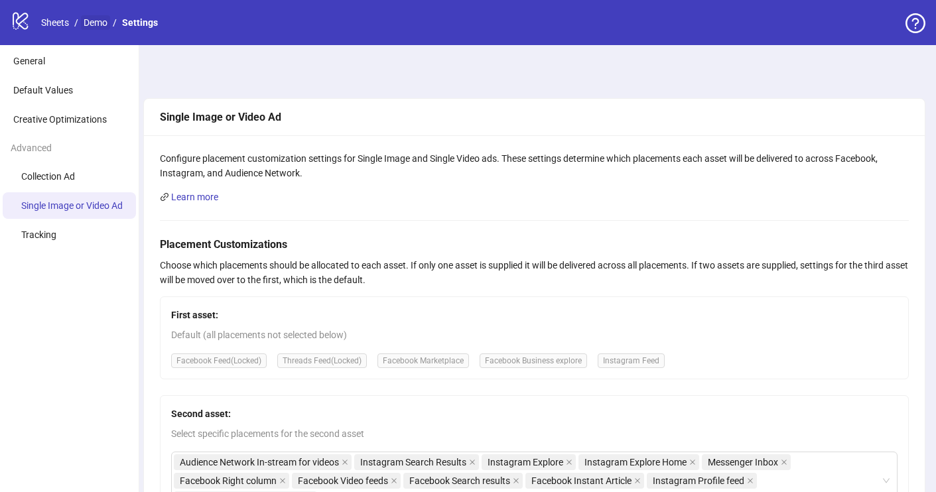
click at [87, 18] on link "Demo" at bounding box center [95, 22] width 29 height 15
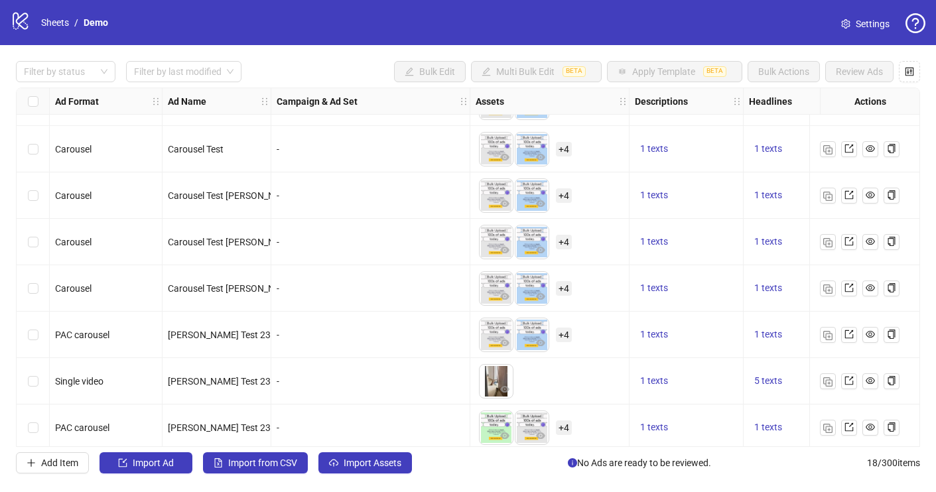
scroll to position [510, 0]
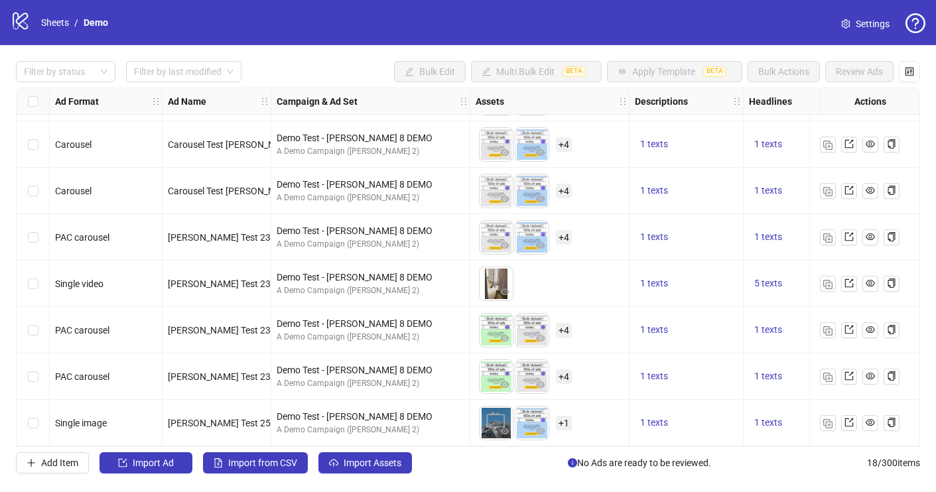
click at [859, 18] on span "Settings" at bounding box center [873, 24] width 34 height 15
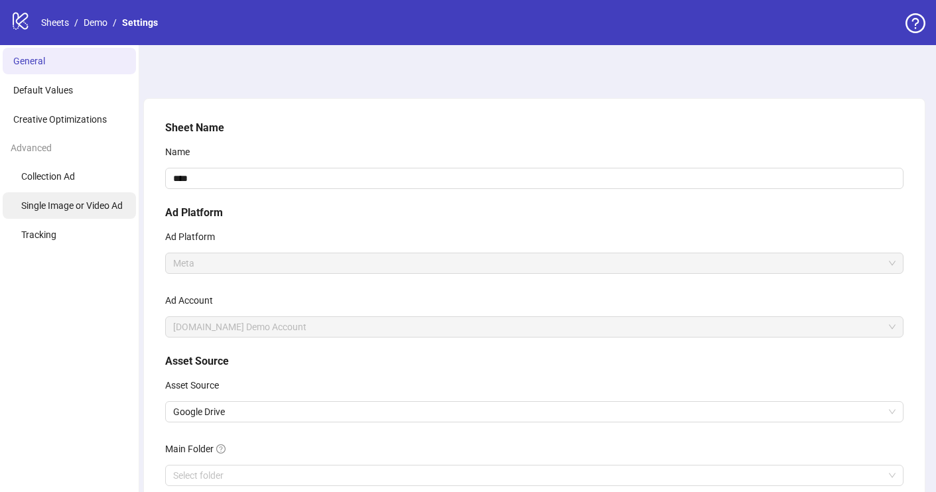
click at [75, 201] on span "Single Image or Video Ad" at bounding box center [72, 205] width 102 height 11
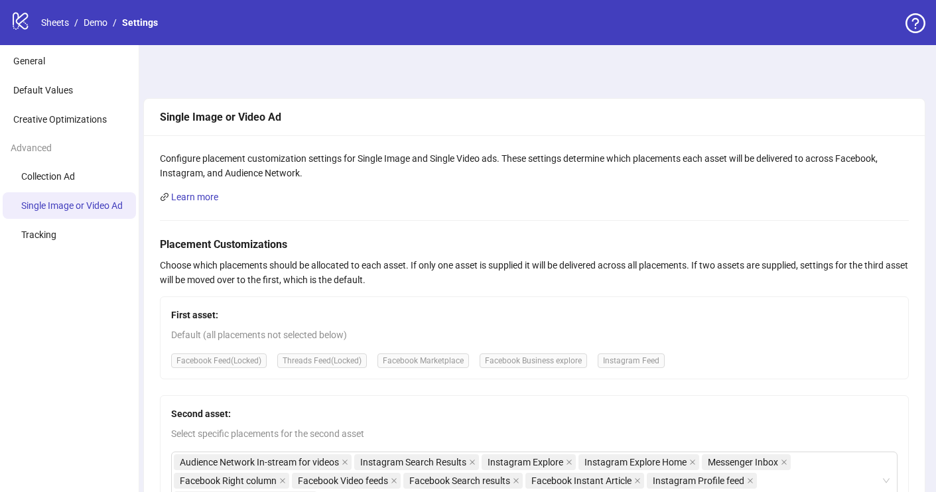
click at [28, 25] on icon "logo/logo-mobile" at bounding box center [21, 21] width 20 height 20
click at [90, 25] on link "Demo" at bounding box center [95, 22] width 29 height 15
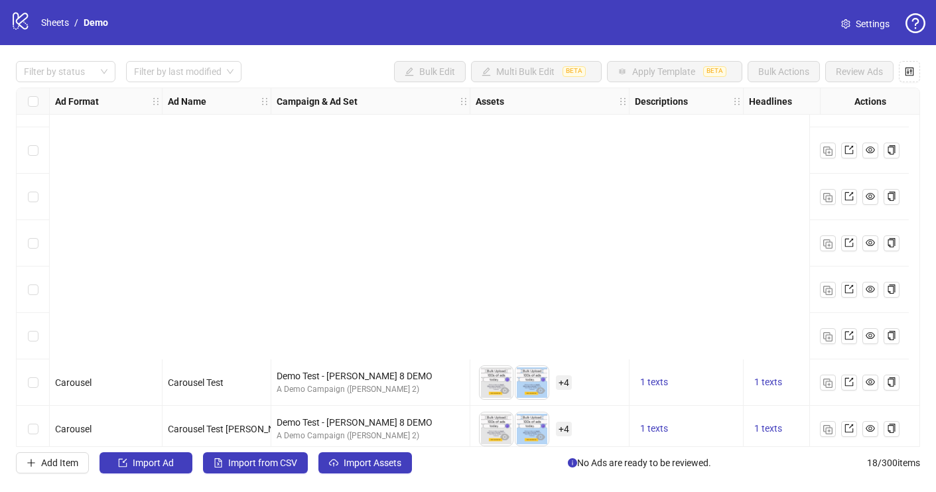
scroll to position [510, 0]
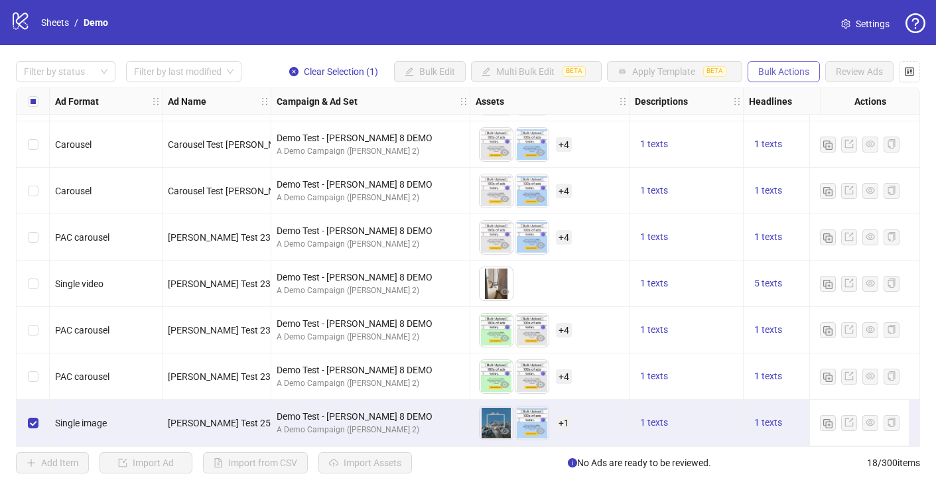
click at [792, 81] on button "Bulk Actions" at bounding box center [784, 71] width 72 height 21
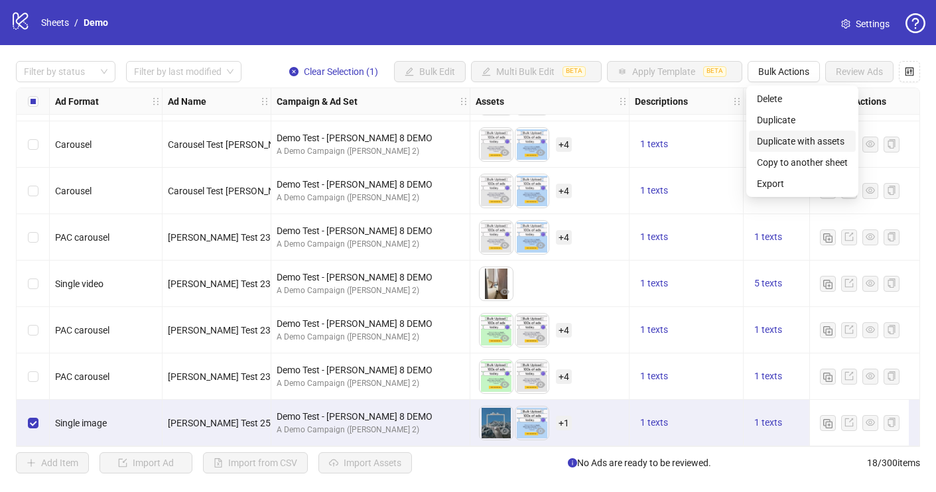
click at [791, 143] on span "Duplicate with assets" at bounding box center [802, 141] width 91 height 15
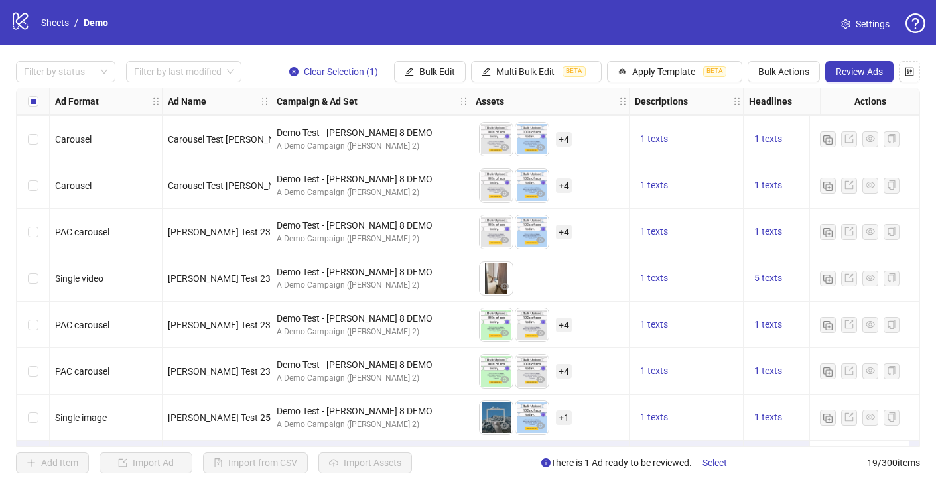
scroll to position [556, 0]
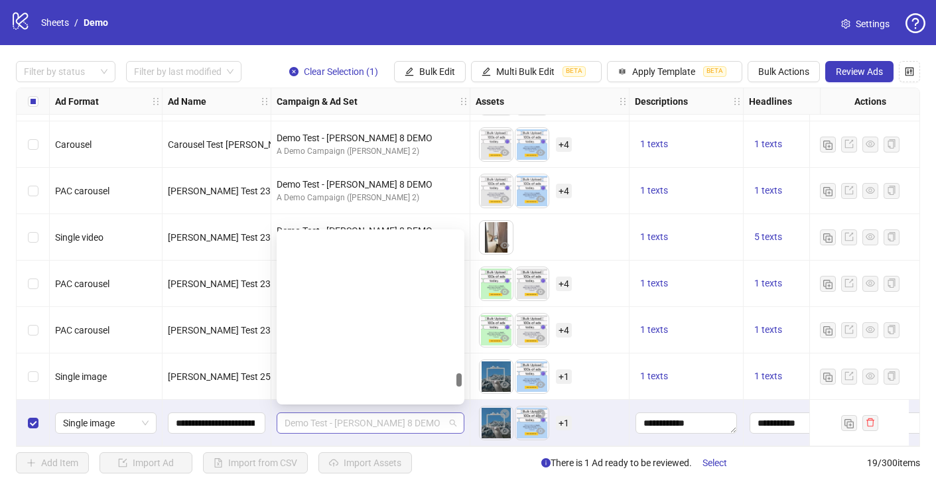
click at [455, 422] on span "Demo Test - [PERSON_NAME] 8 DEMO" at bounding box center [371, 423] width 172 height 20
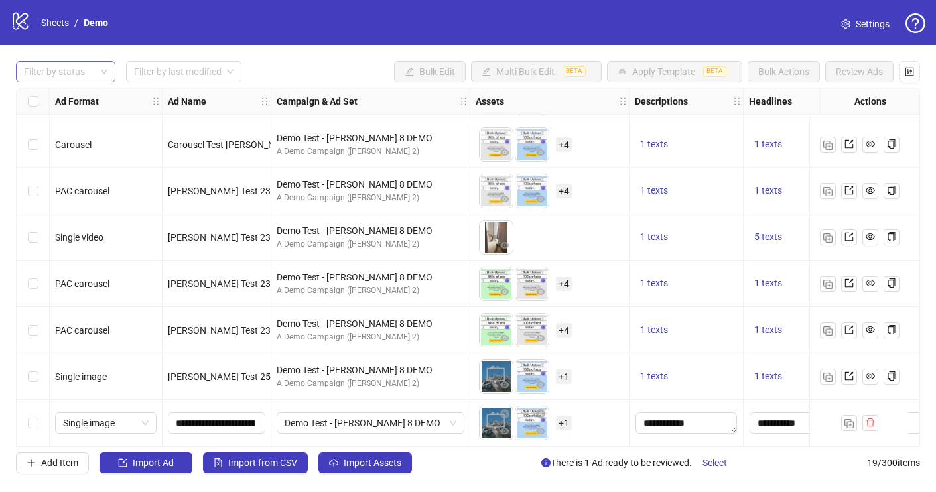
click at [100, 76] on div "Filter by status" at bounding box center [66, 71] width 100 height 21
click at [54, 102] on div "Draft" at bounding box center [66, 99] width 78 height 15
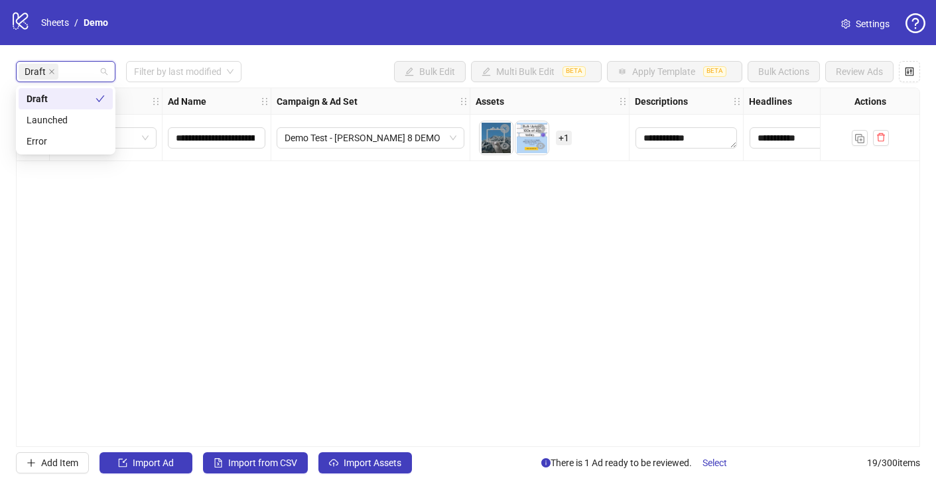
scroll to position [0, 0]
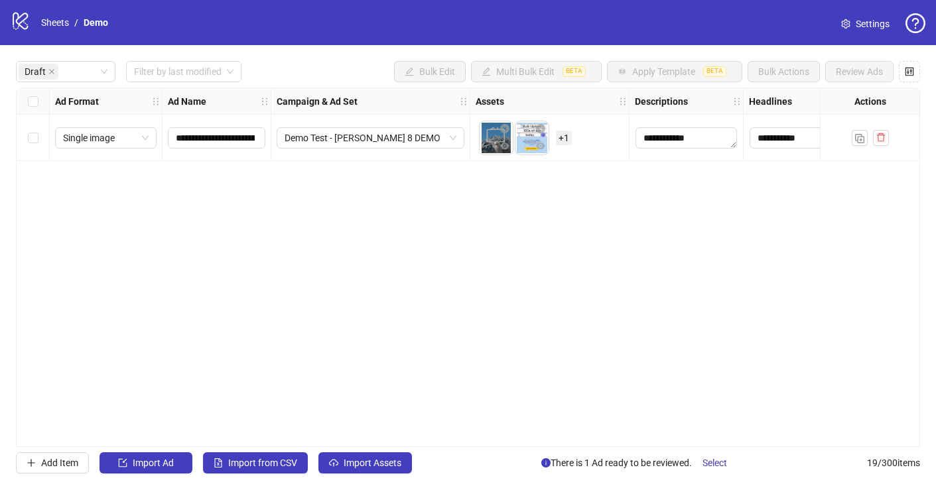
click at [233, 226] on div "**********" at bounding box center [468, 268] width 904 height 360
click at [450, 141] on span "Demo Test - [PERSON_NAME] 8 DEMO" at bounding box center [371, 138] width 172 height 20
click at [457, 140] on div "Demo Test - [PERSON_NAME] 8 DEMO" at bounding box center [371, 137] width 188 height 21
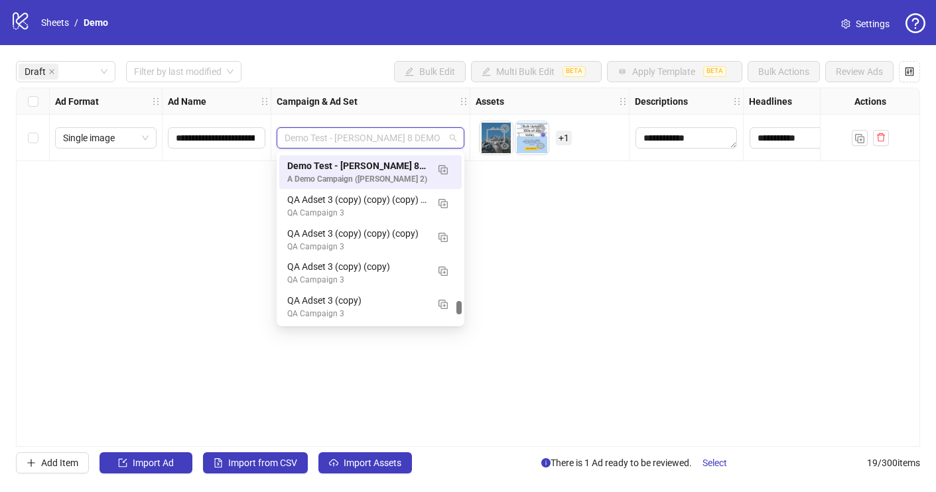
scroll to position [2178, 0]
